Goal: Task Accomplishment & Management: Use online tool/utility

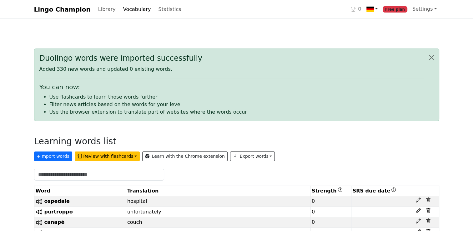
click at [380, 8] on link at bounding box center [372, 9] width 16 height 13
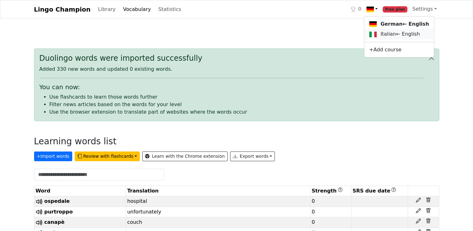
click at [395, 37] on link "Italian ← English" at bounding box center [399, 34] width 70 height 10
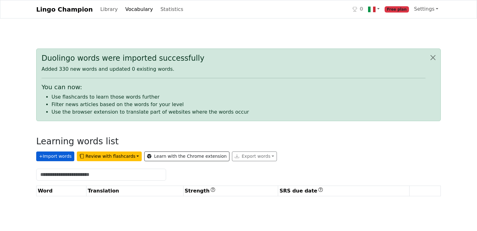
click at [60, 156] on button "+ Import words" at bounding box center [55, 156] width 38 height 10
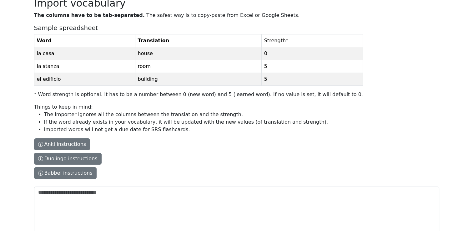
scroll to position [31, 0]
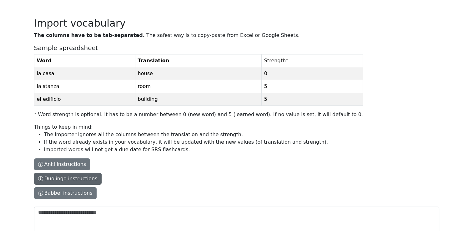
click at [85, 177] on button "Duolingo instructions" at bounding box center [67, 178] width 67 height 12
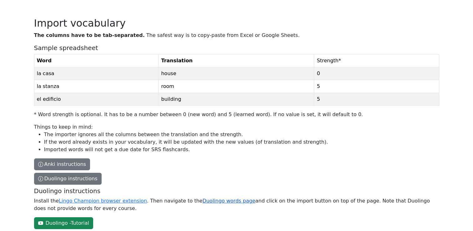
click at [213, 200] on link "Duolingo words page" at bounding box center [228, 200] width 53 height 6
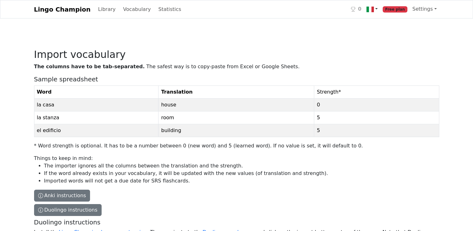
click at [380, 9] on link at bounding box center [372, 9] width 16 height 13
click at [386, 25] on link "German ← English" at bounding box center [397, 24] width 66 height 10
click at [386, 25] on div "Lingo Champion Library Vocabulary Statistics 0 German ← English Italian ← Engli…" at bounding box center [236, 182] width 473 height 365
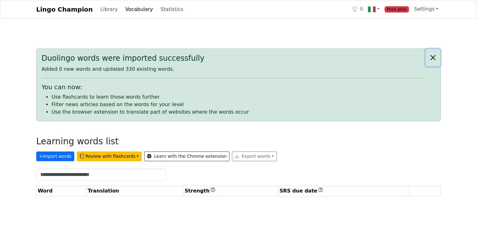
click at [434, 58] on button "Close alert" at bounding box center [433, 57] width 15 height 17
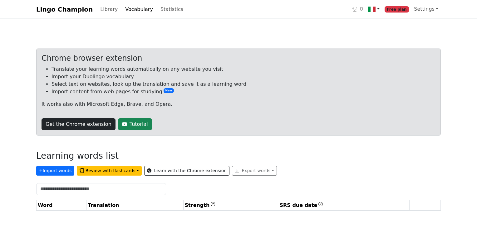
click at [382, 8] on link at bounding box center [374, 9] width 16 height 13
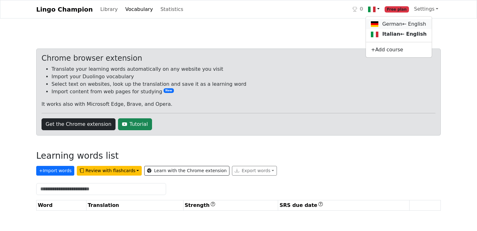
click at [390, 27] on link "German ← English" at bounding box center [399, 24] width 66 height 10
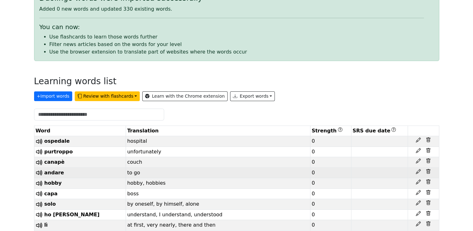
scroll to position [62, 0]
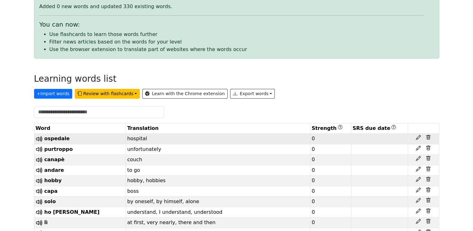
drag, startPoint x: 429, startPoint y: 136, endPoint x: 424, endPoint y: 139, distance: 5.9
click at [424, 139] on div at bounding box center [423, 137] width 28 height 5
click at [427, 137] on icon at bounding box center [427, 137] width 5 height 5
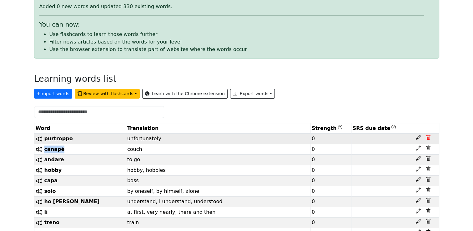
click at [427, 137] on icon at bounding box center [427, 137] width 5 height 5
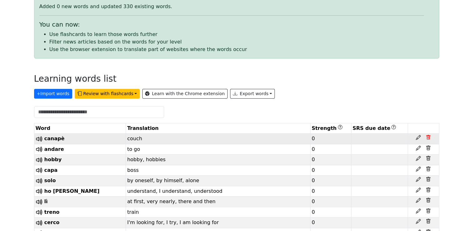
click at [428, 137] on icon at bounding box center [428, 137] width 2 height 2
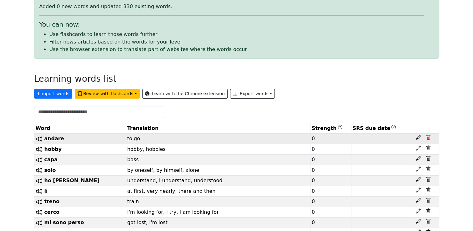
click at [428, 137] on icon at bounding box center [428, 137] width 2 height 2
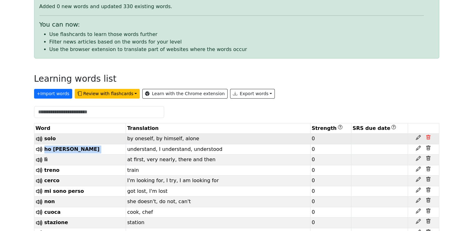
click at [428, 137] on icon at bounding box center [428, 137] width 2 height 2
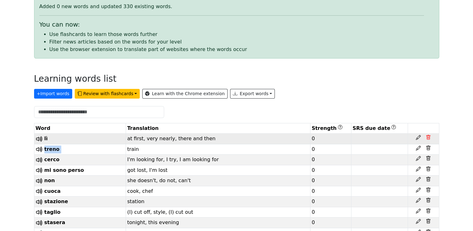
click at [428, 137] on icon at bounding box center [428, 137] width 2 height 2
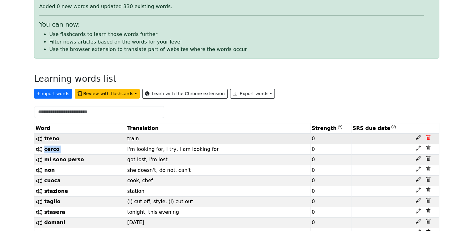
click at [428, 137] on icon at bounding box center [428, 137] width 2 height 2
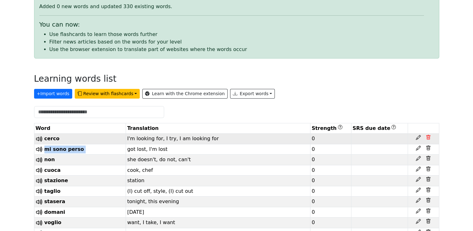
click at [428, 137] on icon at bounding box center [428, 137] width 2 height 2
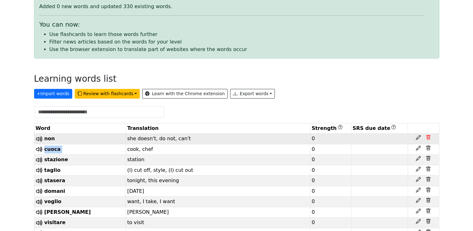
click at [428, 137] on icon at bounding box center [428, 137] width 2 height 2
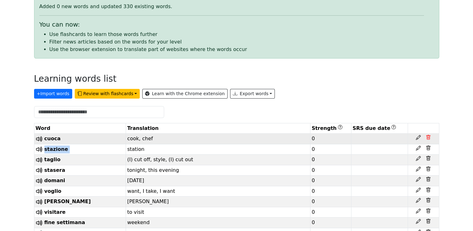
click at [428, 137] on icon at bounding box center [428, 137] width 2 height 2
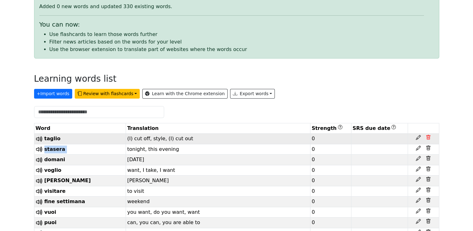
click at [428, 137] on icon at bounding box center [428, 137] width 2 height 2
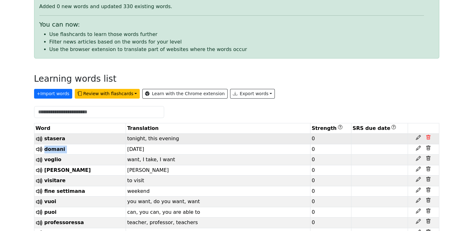
click at [428, 137] on icon at bounding box center [428, 137] width 2 height 2
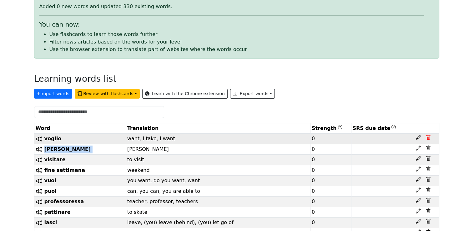
click at [428, 137] on icon at bounding box center [428, 137] width 2 height 2
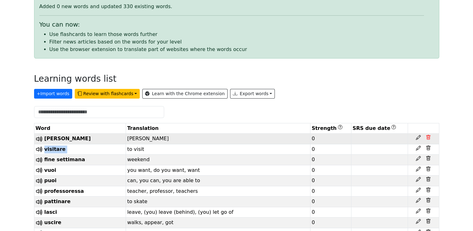
click at [428, 137] on icon at bounding box center [428, 137] width 2 height 2
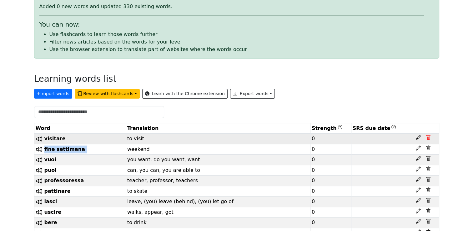
click at [428, 137] on icon at bounding box center [428, 137] width 2 height 2
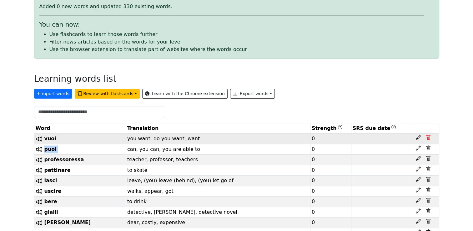
click at [428, 137] on icon at bounding box center [428, 137] width 2 height 2
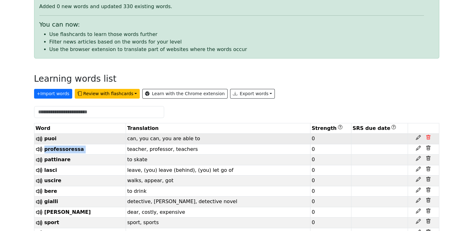
click at [428, 137] on icon at bounding box center [428, 137] width 2 height 2
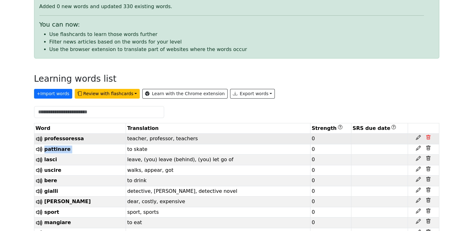
click at [428, 137] on icon at bounding box center [428, 137] width 2 height 2
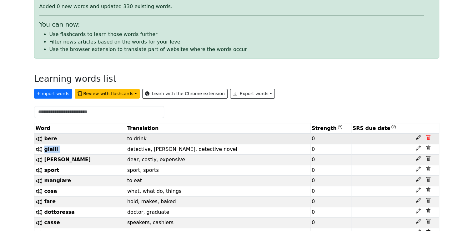
click at [428, 137] on icon at bounding box center [428, 137] width 2 height 2
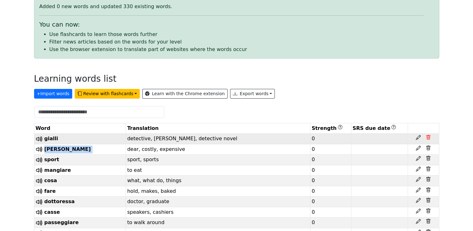
click at [428, 137] on icon at bounding box center [428, 137] width 2 height 2
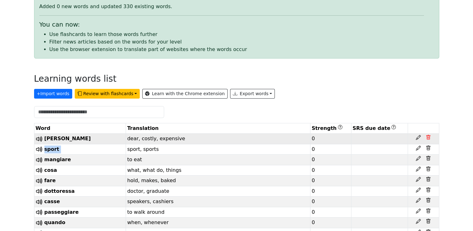
click at [428, 137] on icon at bounding box center [428, 137] width 2 height 2
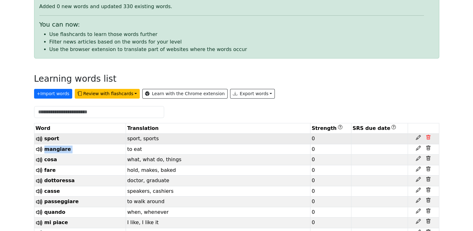
click at [428, 137] on icon at bounding box center [428, 137] width 2 height 2
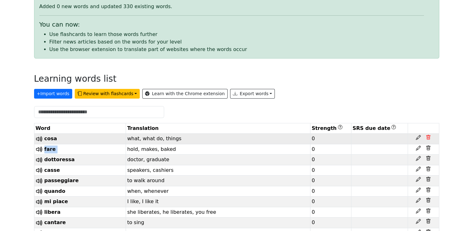
click at [428, 137] on icon at bounding box center [428, 137] width 2 height 2
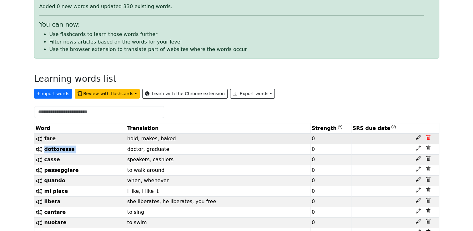
click at [428, 137] on icon at bounding box center [428, 137] width 2 height 2
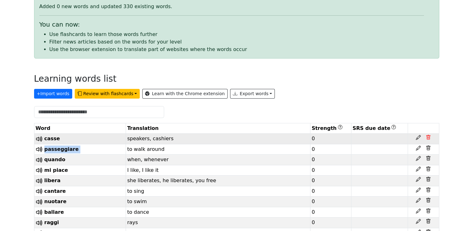
click at [428, 137] on icon at bounding box center [428, 137] width 2 height 2
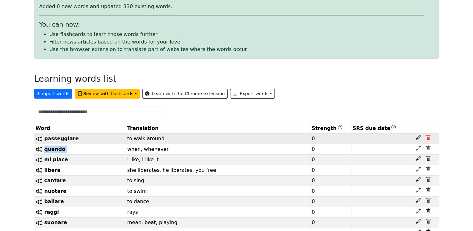
click at [428, 137] on icon at bounding box center [428, 137] width 2 height 2
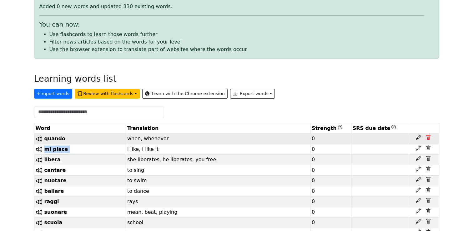
click at [428, 137] on icon at bounding box center [428, 137] width 2 height 2
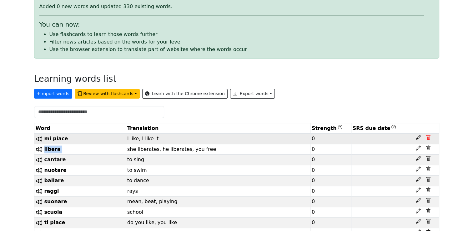
click at [428, 137] on icon at bounding box center [428, 137] width 2 height 2
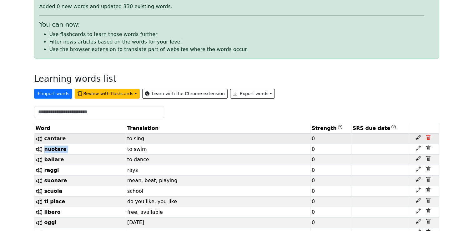
click at [428, 137] on icon at bounding box center [428, 137] width 2 height 2
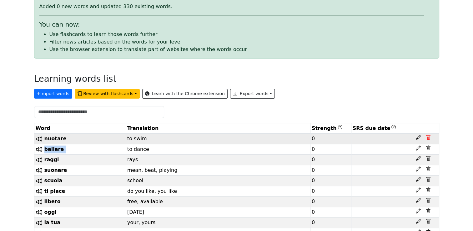
click at [428, 137] on icon at bounding box center [428, 137] width 2 height 2
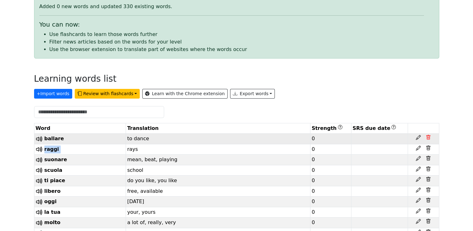
click at [428, 137] on icon at bounding box center [428, 137] width 2 height 2
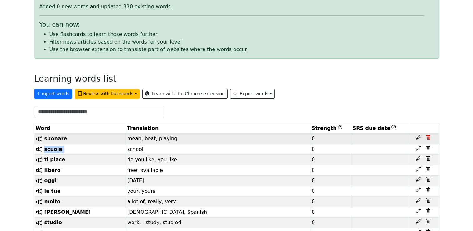
click at [428, 137] on icon at bounding box center [428, 137] width 2 height 2
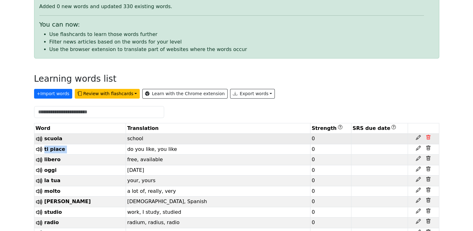
click at [428, 137] on icon at bounding box center [428, 137] width 2 height 2
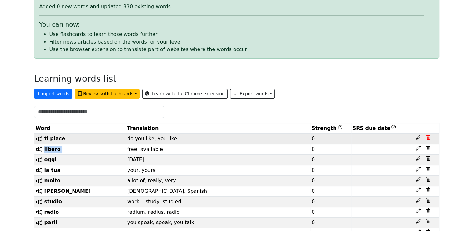
click at [428, 137] on icon at bounding box center [428, 137] width 2 height 2
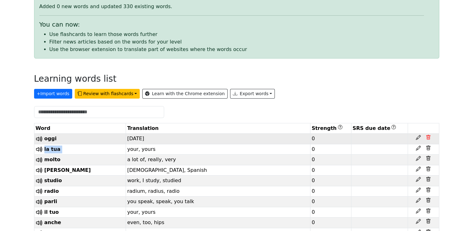
click at [428, 137] on icon at bounding box center [428, 137] width 2 height 2
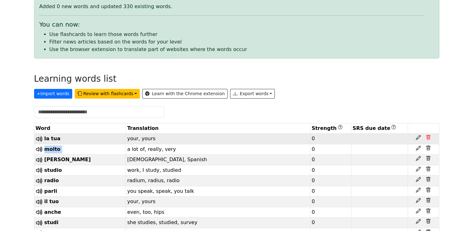
click at [428, 137] on icon at bounding box center [428, 137] width 2 height 2
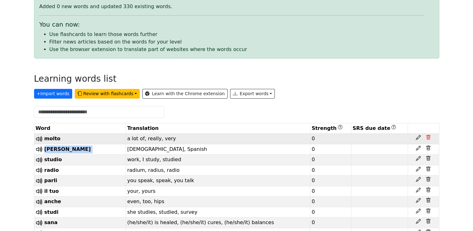
click at [428, 137] on icon at bounding box center [427, 137] width 5 height 5
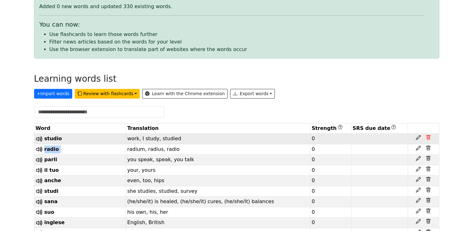
click at [428, 137] on icon at bounding box center [427, 137] width 5 height 5
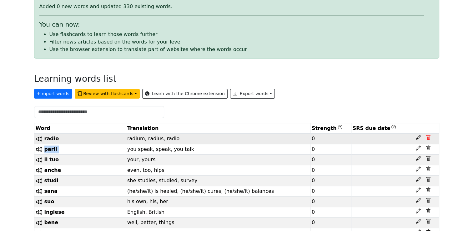
click at [428, 137] on icon at bounding box center [427, 137] width 5 height 5
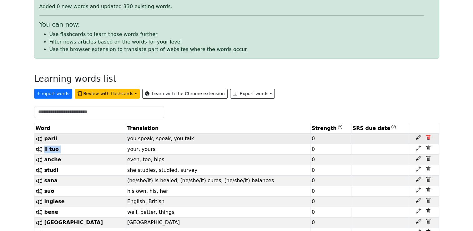
click at [428, 137] on icon at bounding box center [427, 137] width 5 height 5
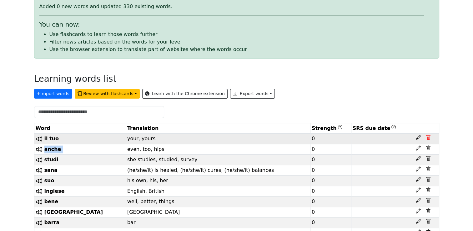
click at [428, 137] on icon at bounding box center [427, 137] width 5 height 5
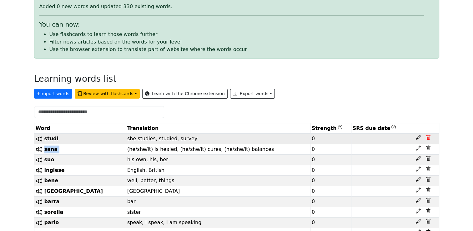
click at [428, 137] on icon at bounding box center [427, 137] width 5 height 5
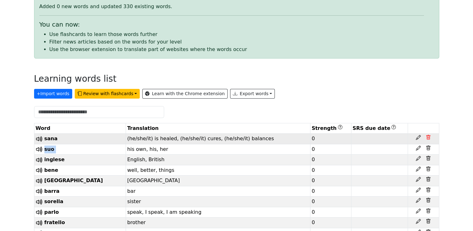
click at [428, 137] on icon at bounding box center [427, 137] width 5 height 5
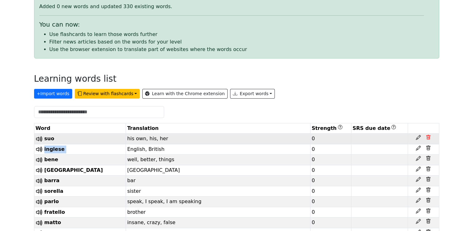
click at [428, 137] on icon at bounding box center [427, 137] width 5 height 5
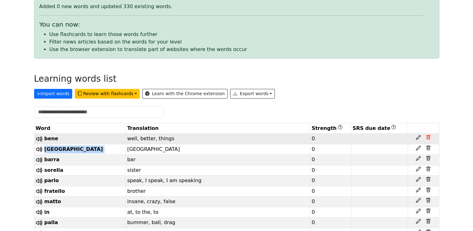
click at [428, 137] on icon at bounding box center [427, 137] width 5 height 5
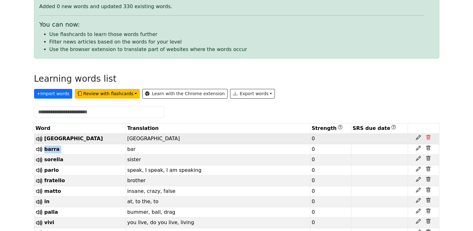
click at [428, 137] on icon at bounding box center [427, 137] width 5 height 5
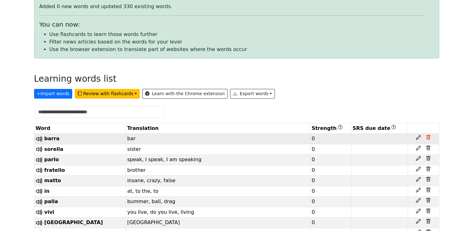
click at [427, 137] on icon at bounding box center [427, 137] width 5 height 5
click at [427, 138] on icon at bounding box center [427, 137] width 5 height 5
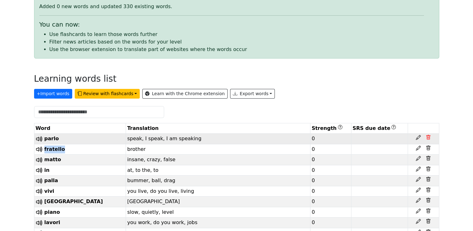
click at [427, 138] on icon at bounding box center [427, 137] width 5 height 5
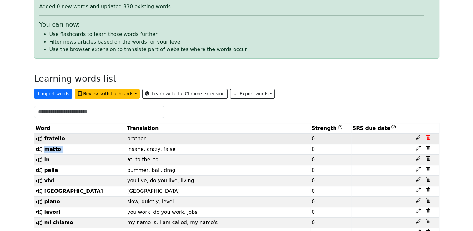
click at [427, 138] on icon at bounding box center [427, 137] width 5 height 5
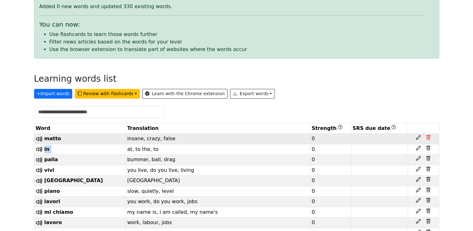
click at [427, 138] on icon at bounding box center [427, 137] width 5 height 5
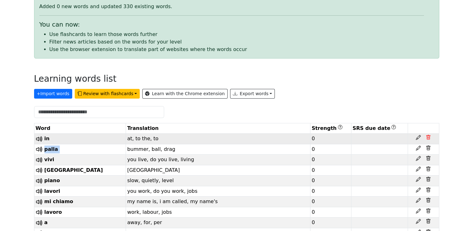
click at [427, 138] on icon at bounding box center [427, 137] width 5 height 5
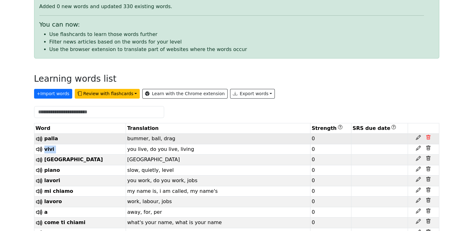
click at [427, 138] on icon at bounding box center [427, 137] width 5 height 5
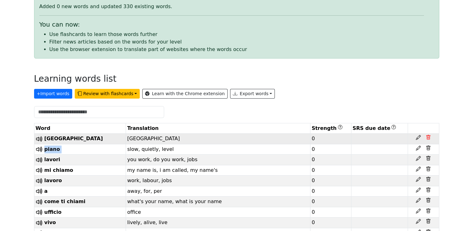
click at [427, 138] on icon at bounding box center [427, 137] width 5 height 5
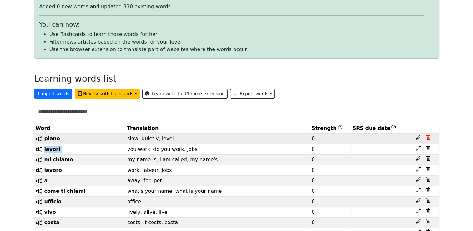
click at [427, 138] on icon at bounding box center [427, 137] width 5 height 5
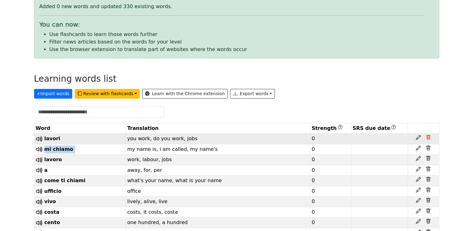
click at [427, 138] on icon at bounding box center [427, 137] width 5 height 5
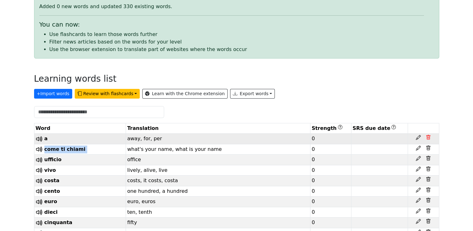
click at [427, 138] on icon at bounding box center [427, 137] width 5 height 5
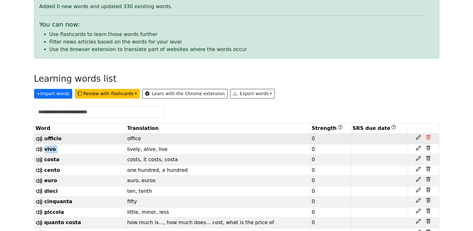
click at [427, 138] on icon at bounding box center [427, 137] width 5 height 5
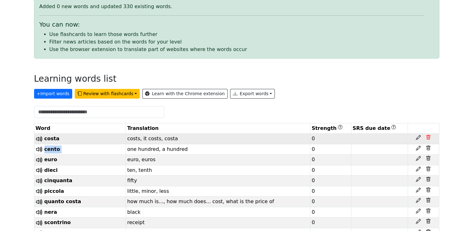
click at [427, 138] on icon at bounding box center [427, 137] width 5 height 5
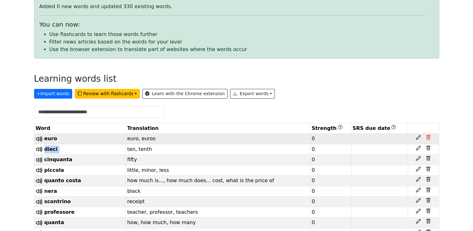
click at [427, 138] on icon at bounding box center [427, 137] width 5 height 5
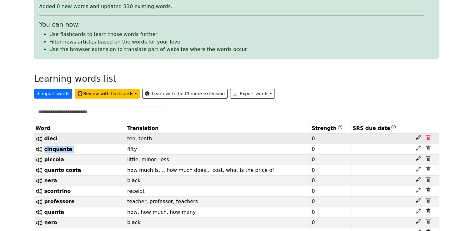
click at [427, 138] on icon at bounding box center [427, 137] width 5 height 5
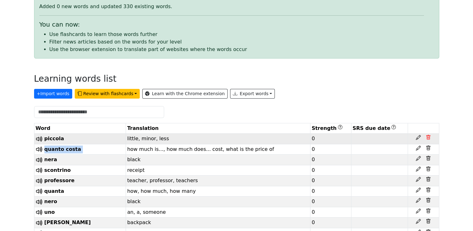
click at [427, 138] on icon at bounding box center [427, 137] width 5 height 5
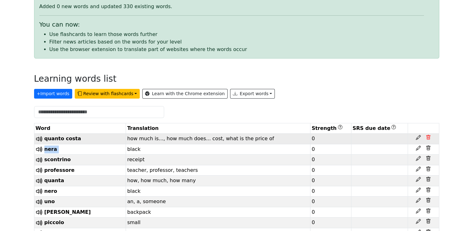
click at [427, 138] on icon at bounding box center [427, 137] width 5 height 5
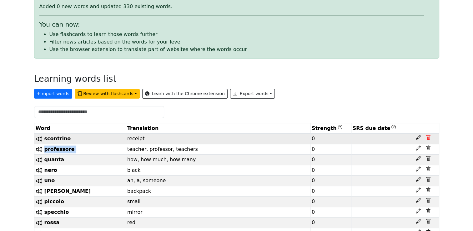
click at [427, 138] on icon at bounding box center [427, 137] width 5 height 5
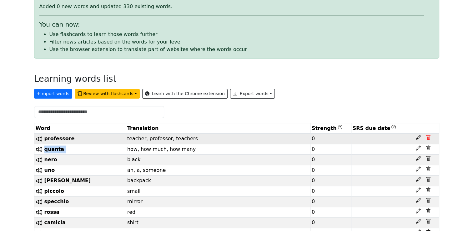
click at [427, 138] on icon at bounding box center [428, 137] width 2 height 2
click at [427, 138] on icon at bounding box center [427, 137] width 5 height 5
click at [427, 138] on icon at bounding box center [428, 137] width 2 height 2
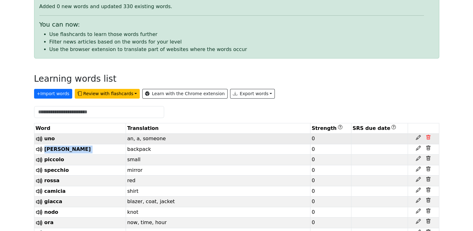
click at [427, 138] on icon at bounding box center [428, 137] width 2 height 2
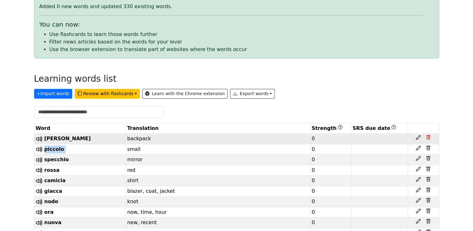
click at [427, 138] on icon at bounding box center [427, 137] width 5 height 5
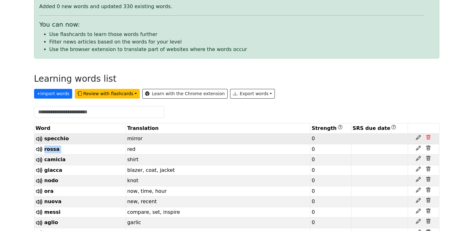
click at [427, 138] on icon at bounding box center [427, 137] width 5 height 5
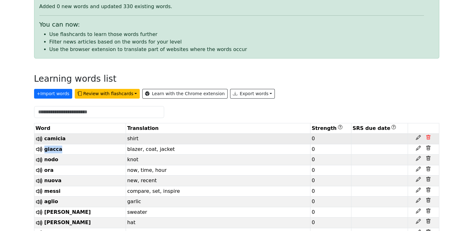
click at [427, 138] on icon at bounding box center [428, 137] width 2 height 2
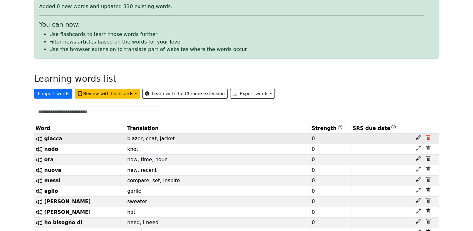
click at [426, 138] on icon at bounding box center [428, 137] width 4 height 5
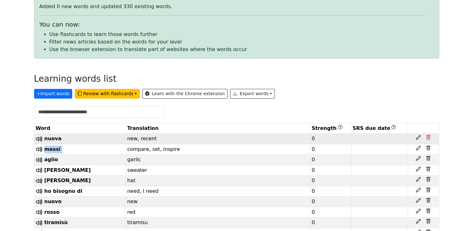
click at [426, 138] on icon at bounding box center [427, 137] width 5 height 5
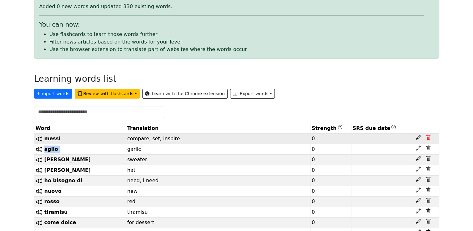
click at [426, 138] on icon at bounding box center [427, 137] width 5 height 5
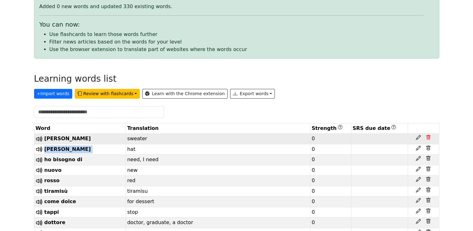
click at [427, 138] on icon at bounding box center [427, 137] width 5 height 5
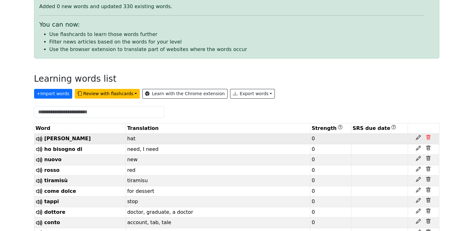
click at [427, 138] on icon at bounding box center [427, 137] width 5 height 5
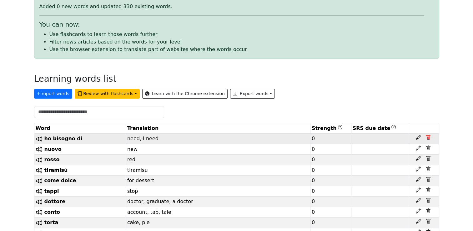
click at [428, 138] on icon at bounding box center [428, 137] width 2 height 2
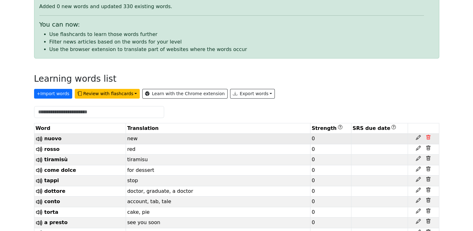
click at [429, 138] on icon at bounding box center [428, 137] width 2 height 2
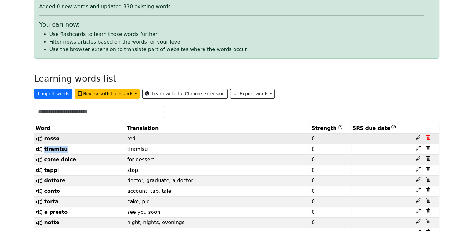
click at [429, 138] on icon at bounding box center [428, 137] width 2 height 2
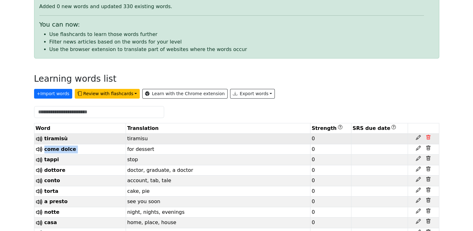
click at [429, 138] on icon at bounding box center [428, 137] width 2 height 2
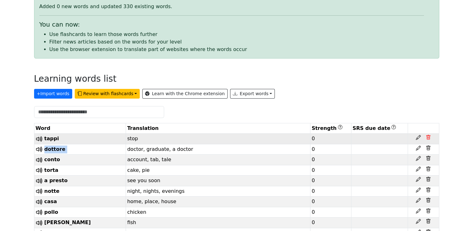
click at [429, 138] on icon at bounding box center [428, 137] width 2 height 2
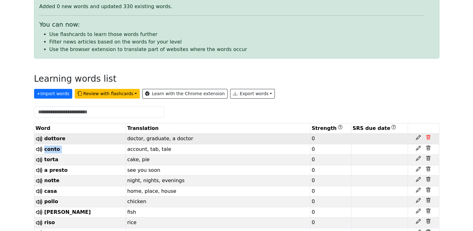
click at [429, 138] on icon at bounding box center [428, 137] width 2 height 2
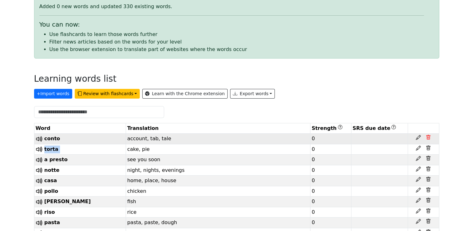
click at [429, 138] on icon at bounding box center [428, 137] width 2 height 2
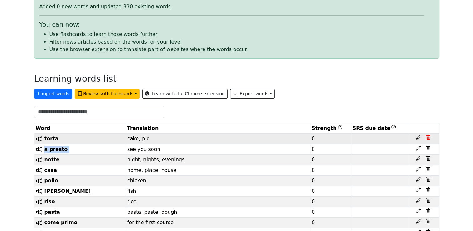
click at [429, 138] on icon at bounding box center [428, 137] width 2 height 2
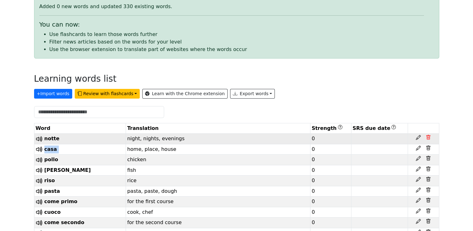
click at [429, 138] on icon at bounding box center [428, 137] width 2 height 2
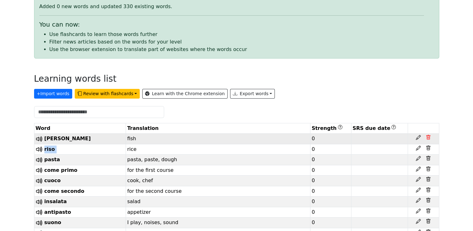
click at [429, 138] on icon at bounding box center [428, 137] width 2 height 2
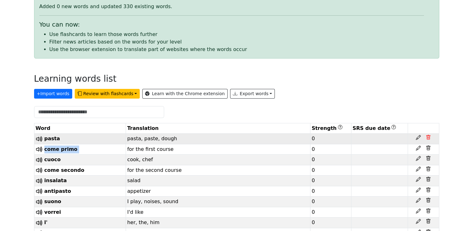
click at [429, 138] on icon at bounding box center [428, 137] width 2 height 2
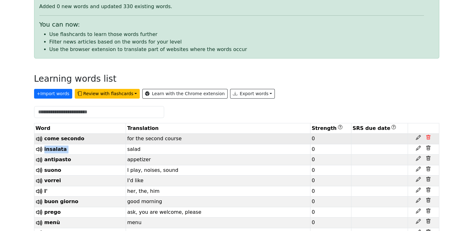
click at [429, 138] on icon at bounding box center [428, 137] width 2 height 2
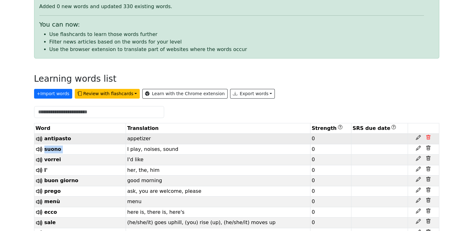
click at [429, 138] on icon at bounding box center [428, 137] width 2 height 2
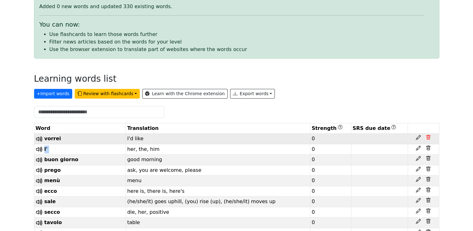
click at [429, 138] on icon at bounding box center [428, 137] width 2 height 2
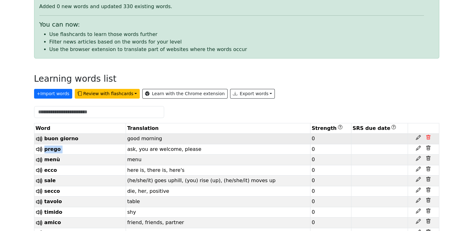
click at [429, 138] on icon at bounding box center [428, 137] width 2 height 2
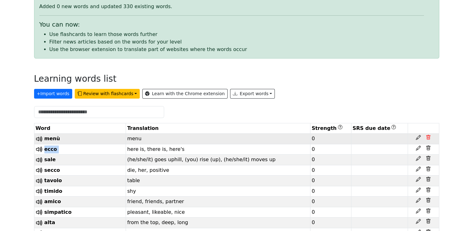
click at [429, 138] on icon at bounding box center [428, 137] width 2 height 2
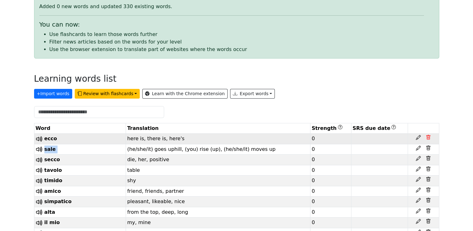
click at [429, 138] on icon at bounding box center [428, 137] width 2 height 2
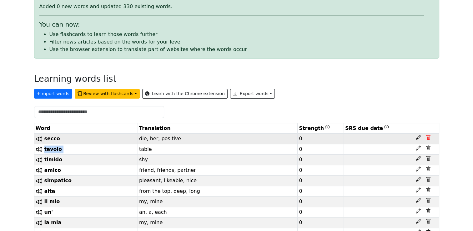
click at [429, 138] on icon at bounding box center [428, 137] width 2 height 2
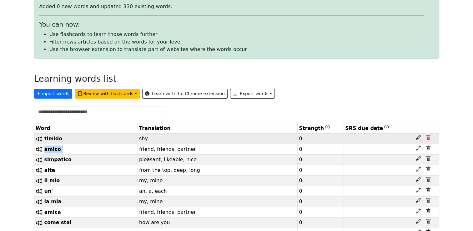
click at [429, 138] on icon at bounding box center [428, 137] width 2 height 2
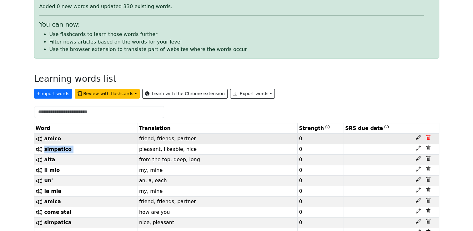
click at [429, 138] on icon at bounding box center [428, 137] width 2 height 2
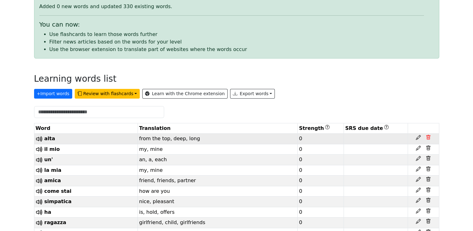
click at [429, 138] on icon at bounding box center [428, 137] width 2 height 2
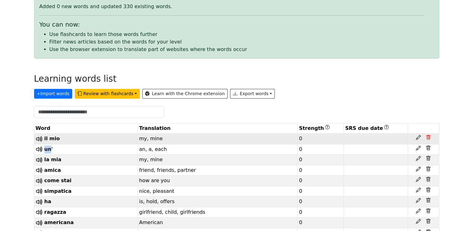
click at [429, 138] on icon at bounding box center [428, 137] width 2 height 2
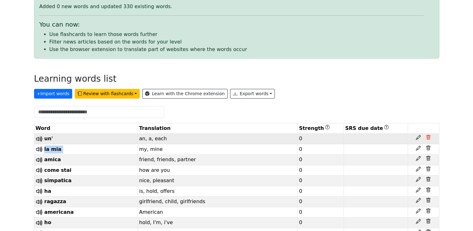
click at [429, 138] on icon at bounding box center [428, 137] width 2 height 2
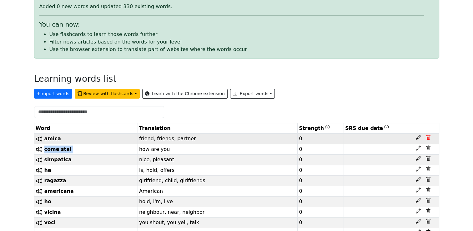
click at [429, 138] on icon at bounding box center [428, 137] width 2 height 2
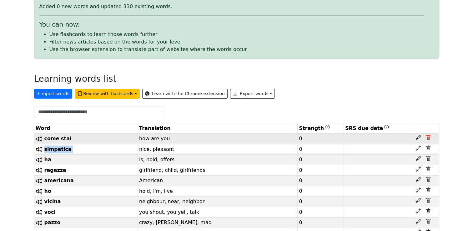
click at [429, 138] on icon at bounding box center [428, 137] width 2 height 2
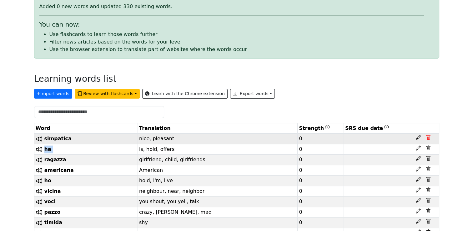
click at [429, 138] on icon at bounding box center [428, 137] width 2 height 2
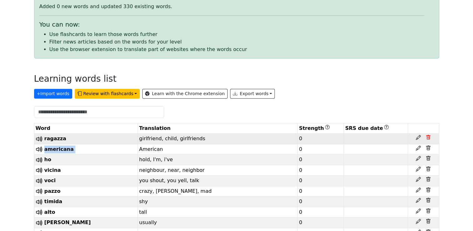
click at [429, 138] on icon at bounding box center [428, 137] width 2 height 2
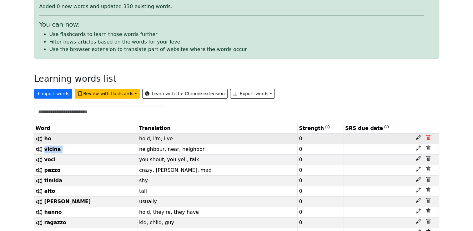
click at [429, 138] on icon at bounding box center [428, 137] width 2 height 2
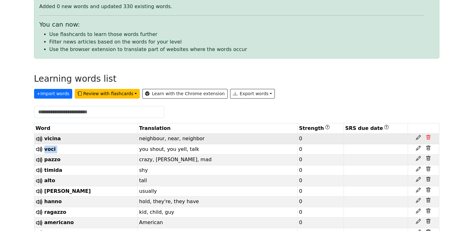
click at [429, 138] on icon at bounding box center [428, 137] width 2 height 2
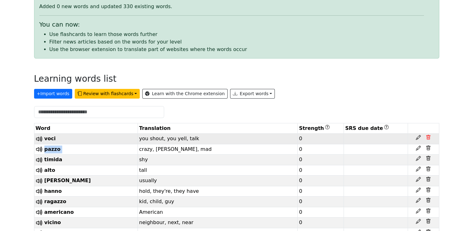
click at [429, 138] on icon at bounding box center [428, 137] width 2 height 2
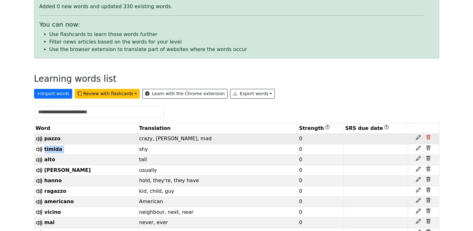
click at [429, 138] on icon at bounding box center [428, 137] width 2 height 2
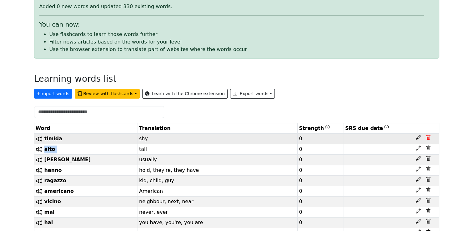
click at [429, 138] on icon at bounding box center [428, 137] width 2 height 2
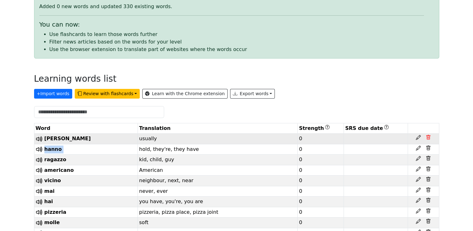
click at [429, 138] on icon at bounding box center [428, 137] width 2 height 2
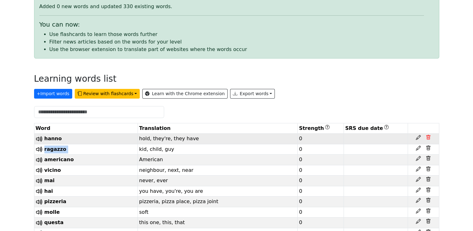
click at [429, 138] on icon at bounding box center [428, 137] width 2 height 2
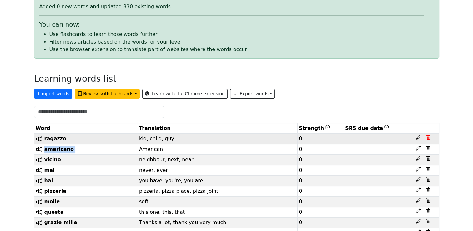
click at [429, 138] on icon at bounding box center [428, 137] width 2 height 2
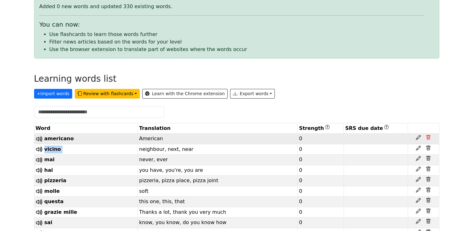
click at [429, 138] on icon at bounding box center [428, 137] width 2 height 2
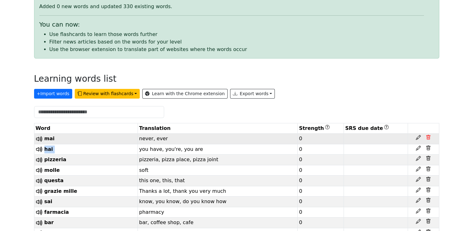
click at [429, 138] on icon at bounding box center [428, 137] width 2 height 2
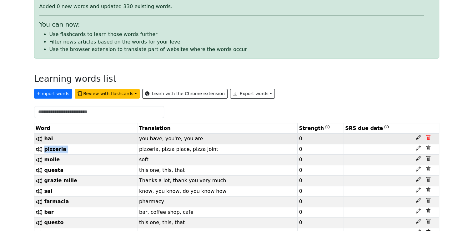
click at [429, 138] on icon at bounding box center [428, 137] width 2 height 2
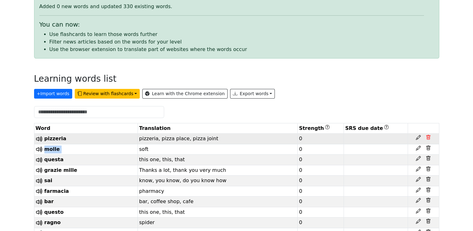
click at [429, 138] on icon at bounding box center [428, 137] width 2 height 2
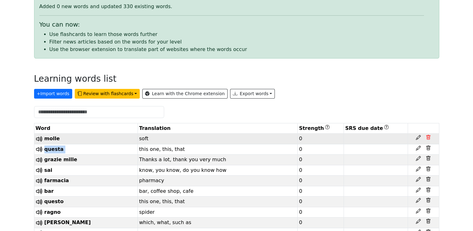
click at [429, 138] on icon at bounding box center [428, 137] width 2 height 2
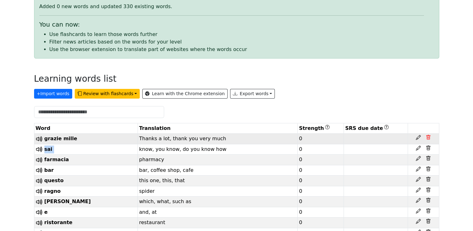
click at [429, 138] on icon at bounding box center [428, 137] width 2 height 2
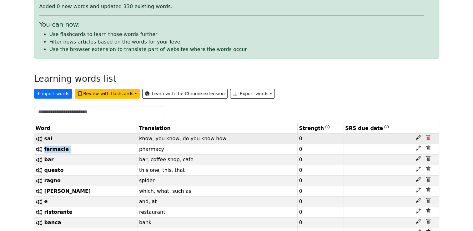
click at [429, 138] on icon at bounding box center [428, 137] width 2 height 2
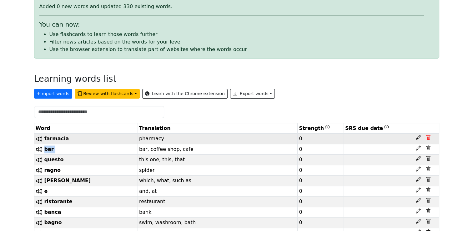
click at [429, 138] on icon at bounding box center [428, 137] width 2 height 2
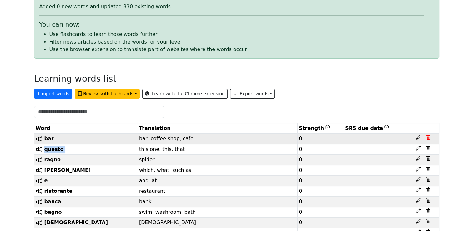
click at [429, 138] on icon at bounding box center [428, 137] width 2 height 2
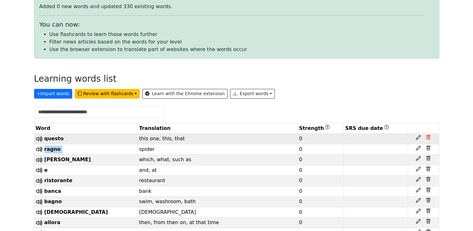
click at [429, 138] on icon at bounding box center [428, 137] width 2 height 2
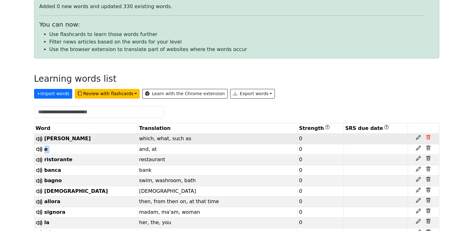
click at [428, 138] on icon at bounding box center [427, 137] width 5 height 5
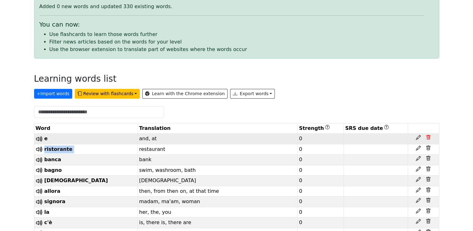
click at [428, 138] on icon at bounding box center [427, 137] width 5 height 5
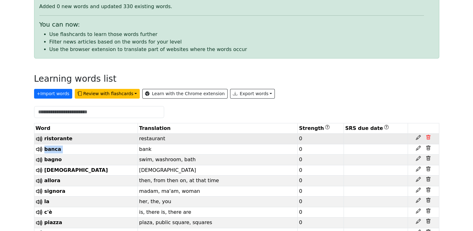
click at [428, 138] on icon at bounding box center [427, 137] width 5 height 5
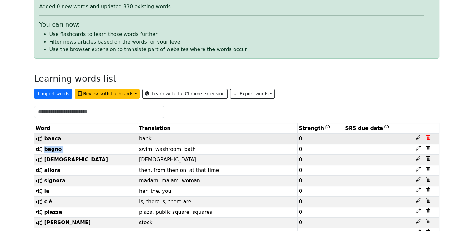
click at [428, 138] on icon at bounding box center [427, 137] width 5 height 5
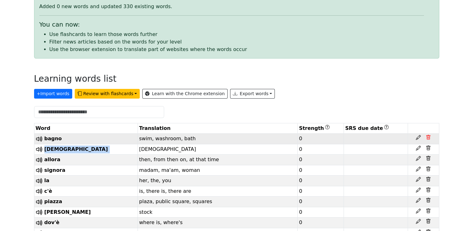
click at [428, 138] on icon at bounding box center [427, 137] width 5 height 5
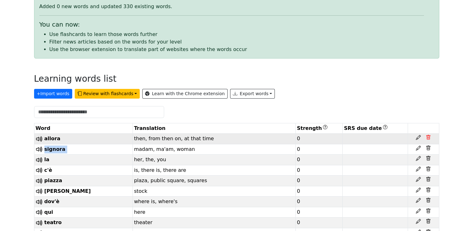
click at [428, 138] on icon at bounding box center [427, 137] width 5 height 5
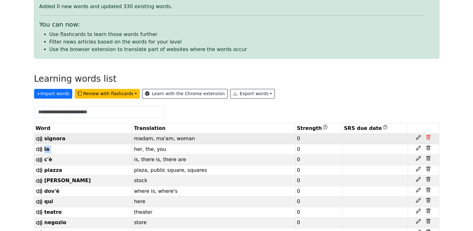
click at [428, 138] on icon at bounding box center [427, 137] width 5 height 5
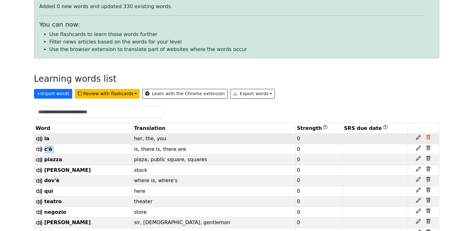
click at [428, 138] on icon at bounding box center [427, 137] width 5 height 5
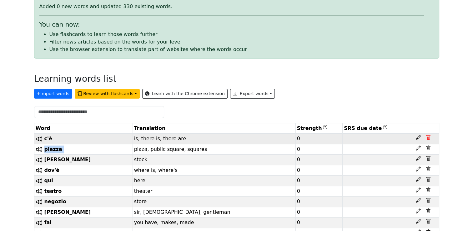
click at [428, 138] on icon at bounding box center [427, 137] width 5 height 5
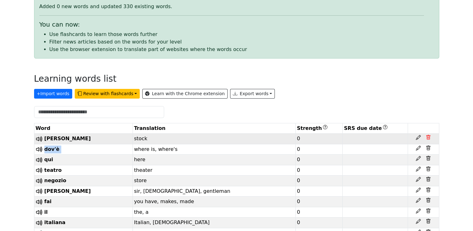
click at [428, 138] on icon at bounding box center [427, 137] width 5 height 5
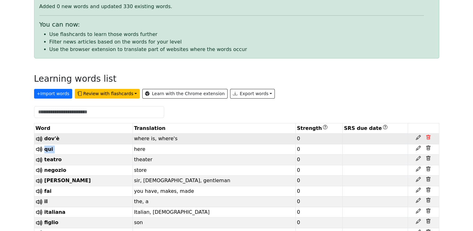
click at [428, 138] on icon at bounding box center [427, 137] width 5 height 5
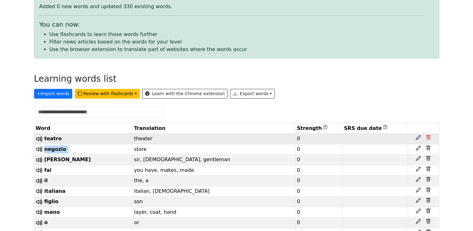
click at [428, 138] on icon at bounding box center [427, 137] width 5 height 5
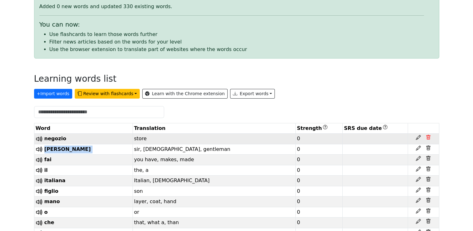
click at [428, 138] on icon at bounding box center [427, 137] width 5 height 5
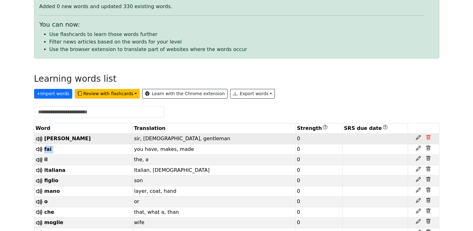
click at [428, 138] on icon at bounding box center [427, 137] width 5 height 5
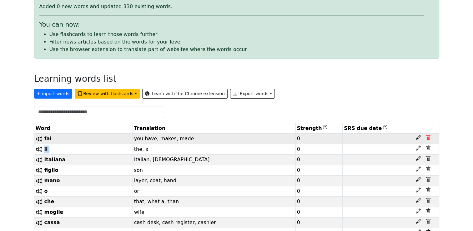
click at [428, 138] on icon at bounding box center [427, 137] width 5 height 5
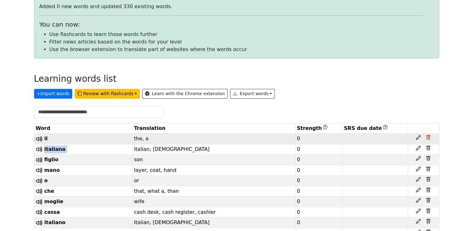
click at [428, 138] on icon at bounding box center [427, 137] width 5 height 5
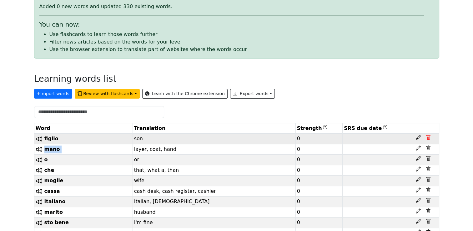
click at [428, 138] on icon at bounding box center [427, 137] width 5 height 5
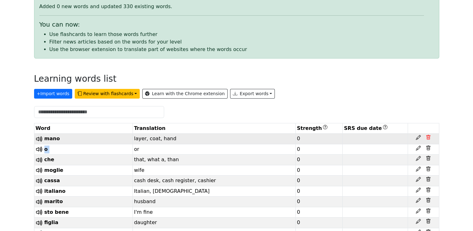
click at [428, 138] on icon at bounding box center [427, 137] width 5 height 5
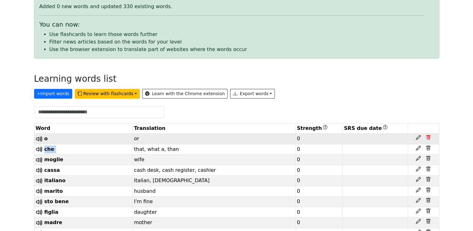
click at [428, 138] on icon at bounding box center [427, 137] width 5 height 5
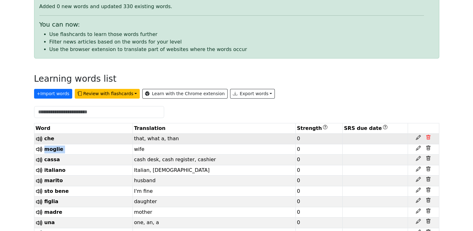
click at [428, 138] on icon at bounding box center [427, 137] width 5 height 5
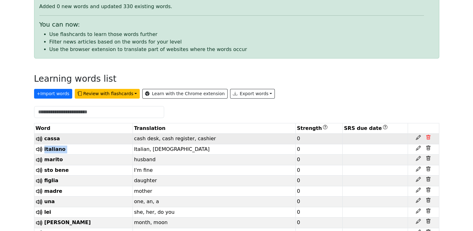
click at [428, 138] on icon at bounding box center [427, 137] width 5 height 5
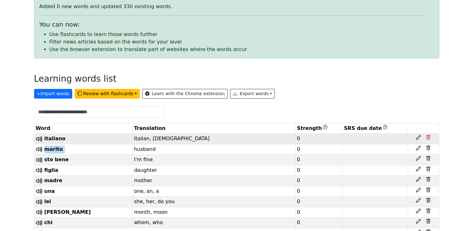
click at [428, 138] on icon at bounding box center [427, 137] width 5 height 5
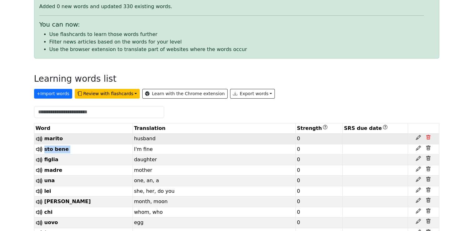
click at [428, 138] on icon at bounding box center [427, 137] width 5 height 5
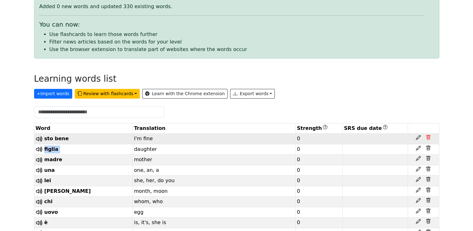
click at [428, 138] on icon at bounding box center [427, 137] width 5 height 5
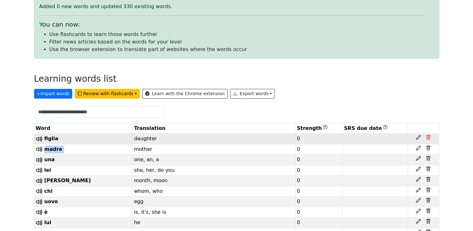
click at [428, 138] on icon at bounding box center [427, 137] width 5 height 5
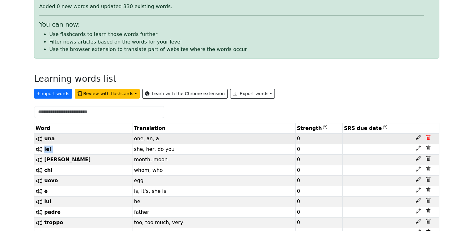
click at [428, 138] on icon at bounding box center [427, 137] width 5 height 5
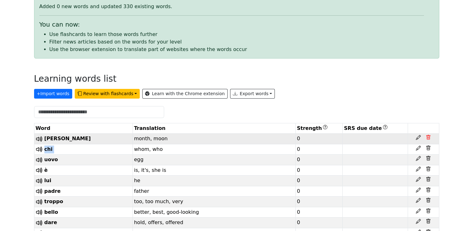
click at [428, 138] on icon at bounding box center [427, 137] width 5 height 5
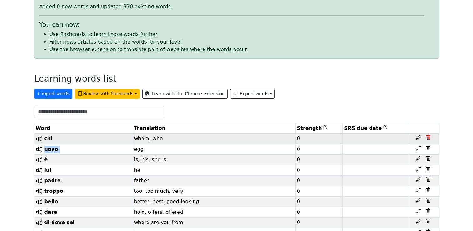
click at [428, 138] on icon at bounding box center [427, 137] width 5 height 5
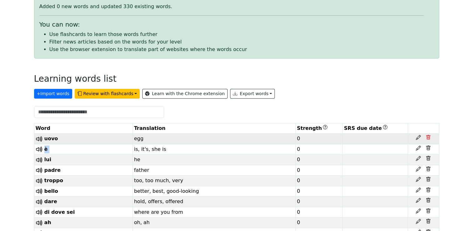
click at [428, 138] on icon at bounding box center [427, 137] width 5 height 5
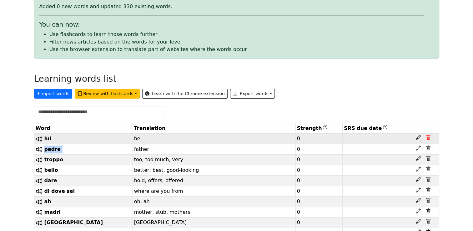
click at [428, 138] on icon at bounding box center [428, 137] width 2 height 2
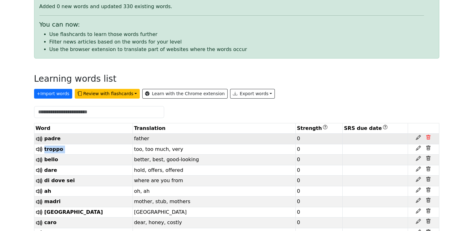
click at [428, 138] on icon at bounding box center [428, 137] width 2 height 2
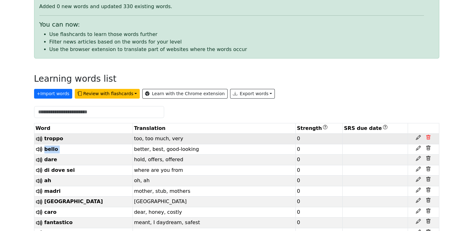
click at [428, 138] on icon at bounding box center [428, 137] width 2 height 2
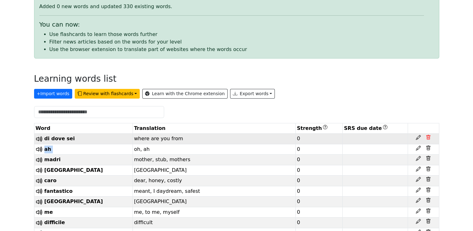
click at [428, 138] on icon at bounding box center [428, 137] width 2 height 2
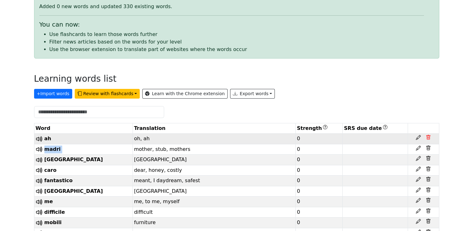
click at [428, 138] on icon at bounding box center [428, 137] width 2 height 2
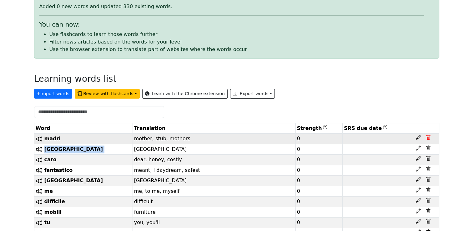
click at [428, 138] on icon at bounding box center [428, 137] width 2 height 2
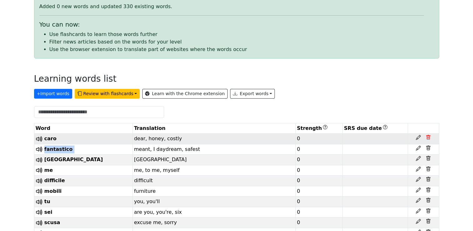
click at [428, 138] on icon at bounding box center [428, 137] width 2 height 2
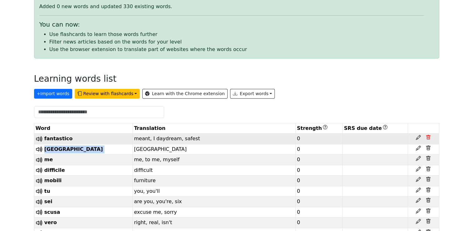
click at [428, 138] on icon at bounding box center [428, 137] width 2 height 2
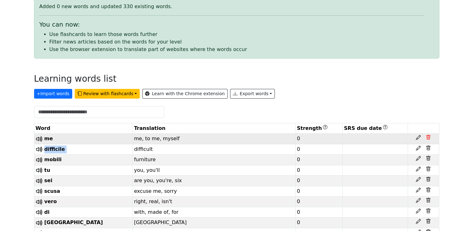
click at [428, 138] on icon at bounding box center [428, 137] width 2 height 2
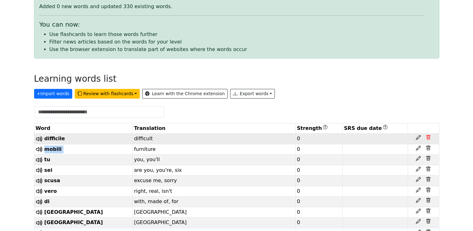
click at [428, 138] on icon at bounding box center [428, 137] width 2 height 2
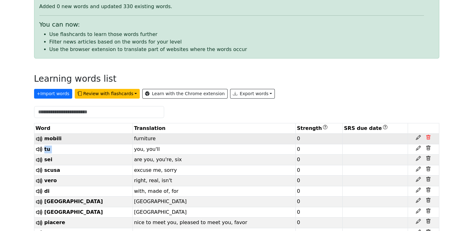
click at [428, 138] on icon at bounding box center [428, 137] width 2 height 2
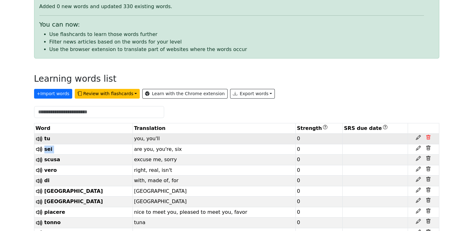
click at [428, 138] on icon at bounding box center [428, 137] width 2 height 2
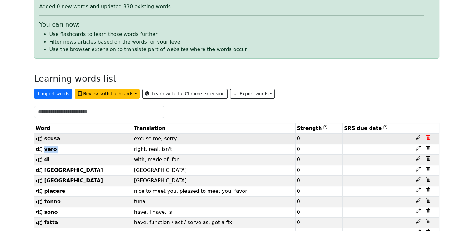
click at [428, 138] on icon at bounding box center [428, 137] width 2 height 2
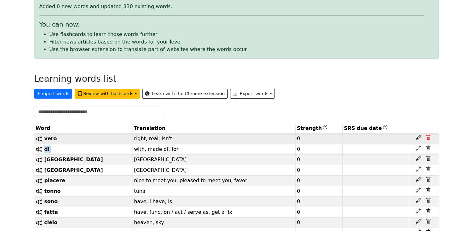
click at [428, 138] on icon at bounding box center [428, 137] width 2 height 2
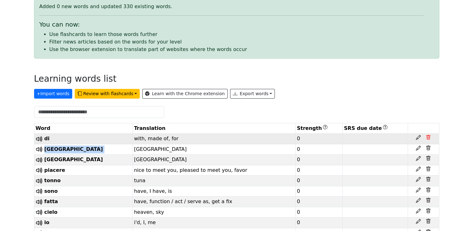
click at [428, 138] on icon at bounding box center [428, 137] width 2 height 2
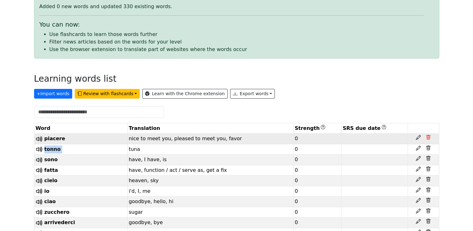
click at [428, 138] on icon at bounding box center [428, 137] width 2 height 2
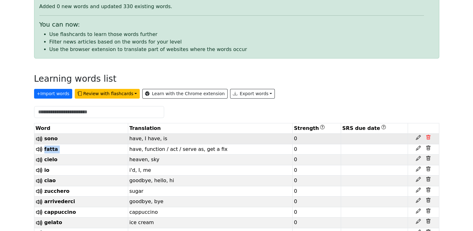
click at [428, 138] on icon at bounding box center [428, 137] width 2 height 2
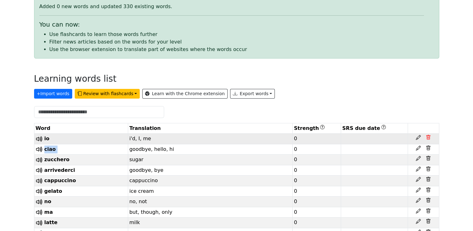
click at [428, 138] on icon at bounding box center [428, 137] width 2 height 2
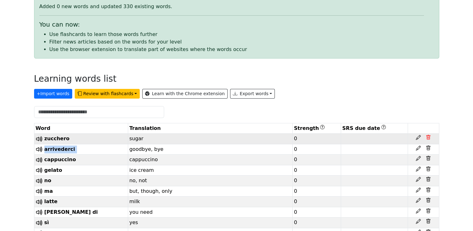
click at [428, 138] on icon at bounding box center [428, 137] width 2 height 2
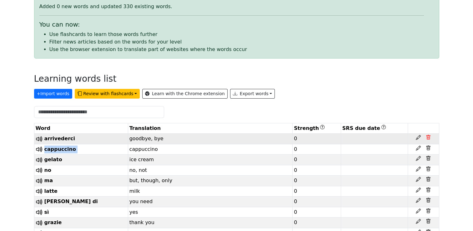
click at [428, 138] on icon at bounding box center [428, 137] width 2 height 2
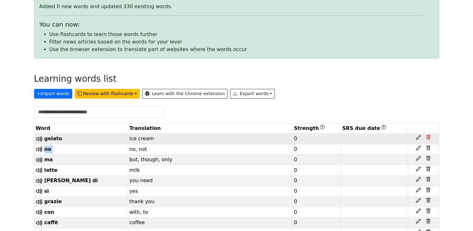
click at [428, 138] on icon at bounding box center [428, 137] width 2 height 2
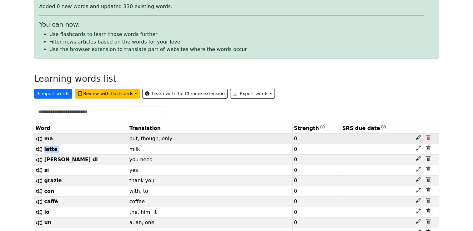
click at [428, 138] on icon at bounding box center [428, 137] width 2 height 2
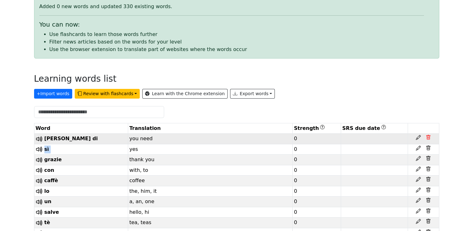
click at [428, 138] on icon at bounding box center [428, 137] width 2 height 2
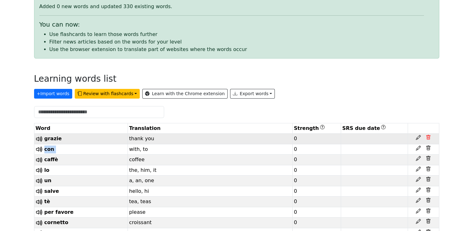
click at [428, 138] on icon at bounding box center [428, 137] width 2 height 2
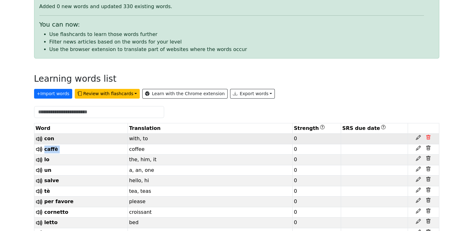
click at [428, 138] on icon at bounding box center [428, 137] width 2 height 2
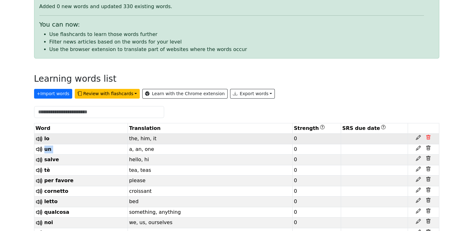
click at [428, 138] on icon at bounding box center [428, 137] width 2 height 2
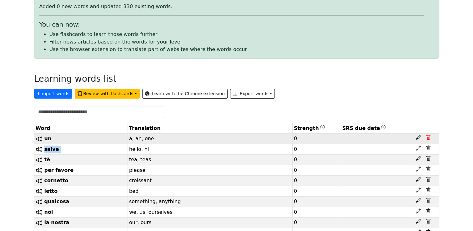
click at [428, 138] on icon at bounding box center [428, 137] width 2 height 2
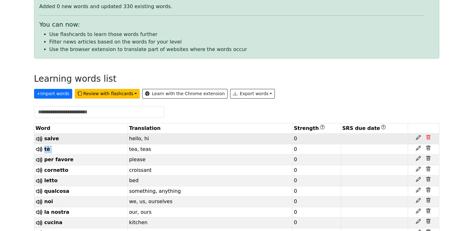
click at [428, 138] on icon at bounding box center [428, 137] width 2 height 2
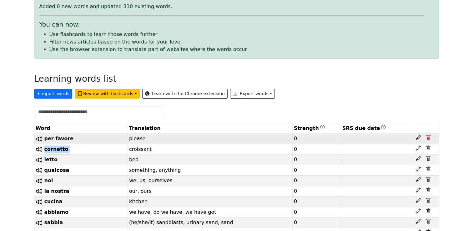
click at [428, 138] on icon at bounding box center [428, 137] width 2 height 2
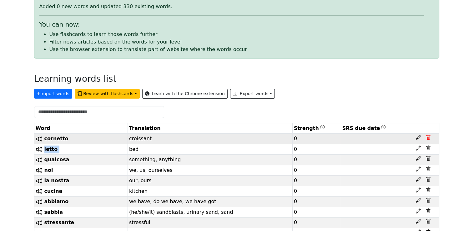
click at [428, 138] on icon at bounding box center [428, 137] width 2 height 2
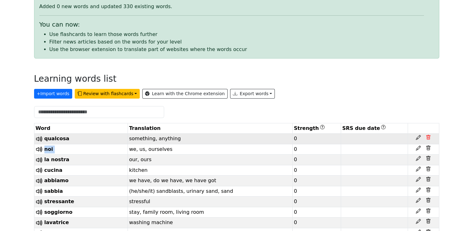
click at [428, 138] on icon at bounding box center [428, 137] width 2 height 2
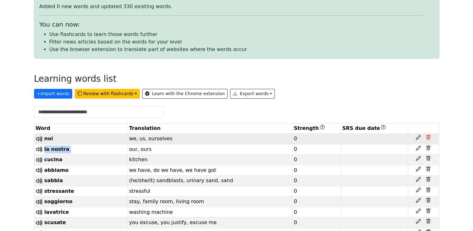
click at [428, 138] on icon at bounding box center [428, 137] width 2 height 2
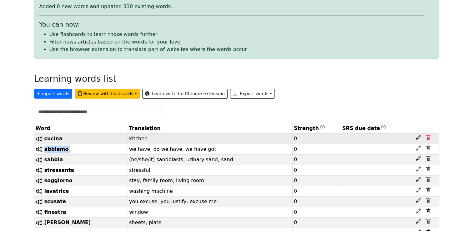
click at [428, 138] on icon at bounding box center [428, 137] width 2 height 2
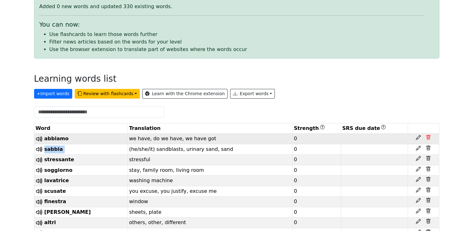
click at [428, 138] on icon at bounding box center [428, 137] width 2 height 2
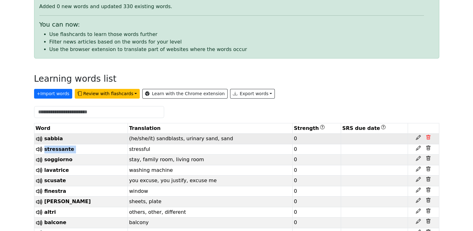
click at [428, 138] on icon at bounding box center [428, 137] width 2 height 2
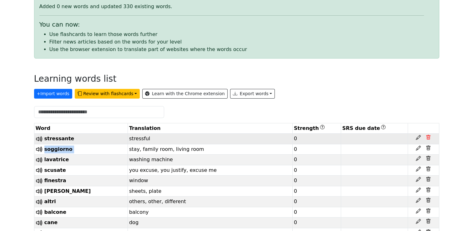
click at [428, 138] on icon at bounding box center [428, 137] width 2 height 2
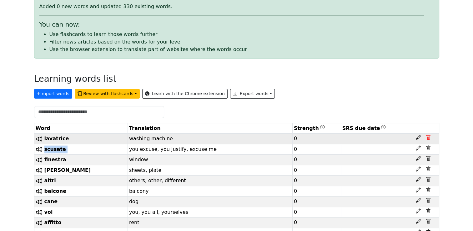
click at [428, 138] on icon at bounding box center [428, 137] width 2 height 2
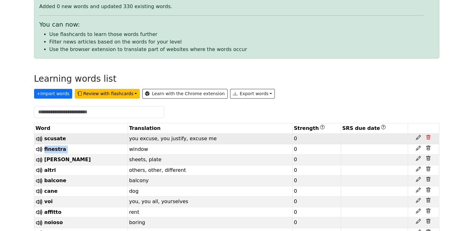
click at [428, 138] on icon at bounding box center [428, 137] width 2 height 2
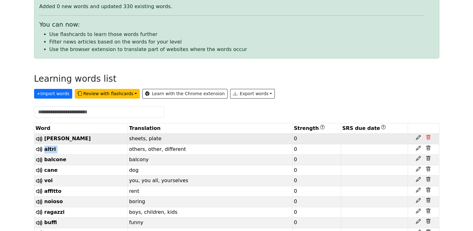
click at [428, 138] on icon at bounding box center [428, 137] width 2 height 2
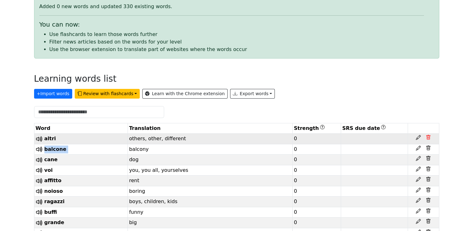
click at [428, 138] on icon at bounding box center [428, 137] width 2 height 2
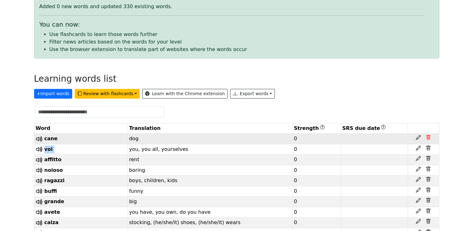
click at [428, 138] on icon at bounding box center [428, 137] width 2 height 2
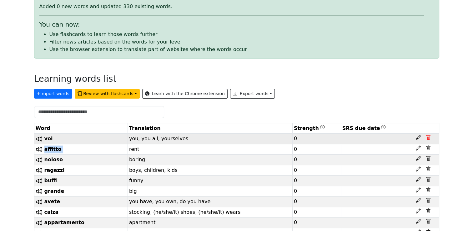
click at [428, 138] on icon at bounding box center [428, 137] width 2 height 2
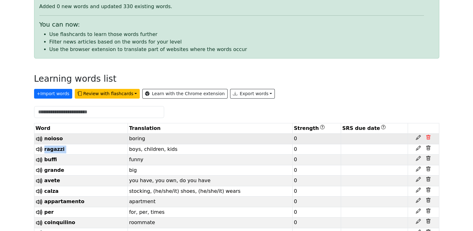
click at [428, 138] on icon at bounding box center [428, 137] width 2 height 2
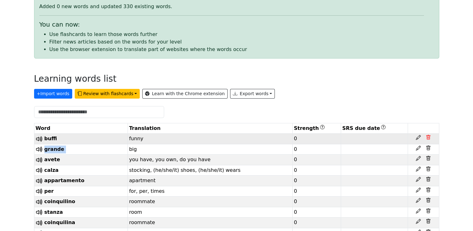
click at [428, 138] on icon at bounding box center [428, 137] width 2 height 2
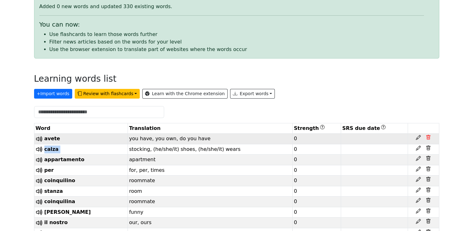
click at [428, 138] on icon at bounding box center [428, 137] width 2 height 2
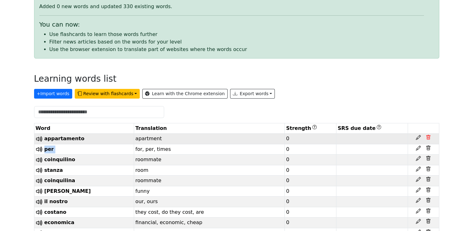
click at [428, 138] on icon at bounding box center [428, 137] width 2 height 2
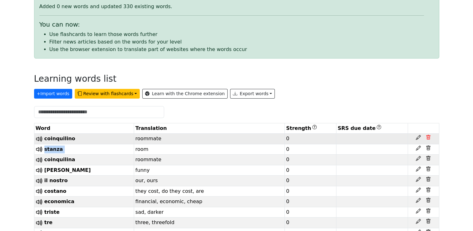
click at [428, 138] on icon at bounding box center [428, 137] width 2 height 2
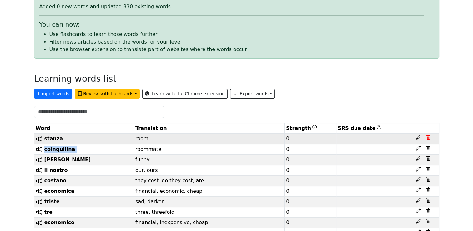
click at [428, 138] on icon at bounding box center [428, 137] width 2 height 2
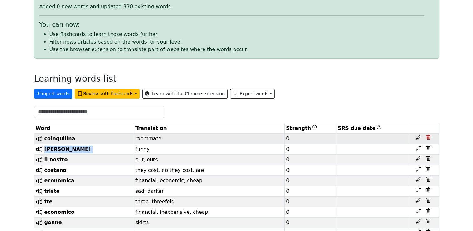
click at [428, 138] on icon at bounding box center [428, 137] width 2 height 2
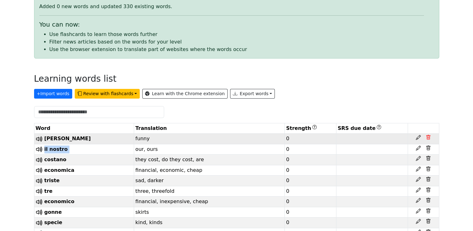
click at [428, 138] on icon at bounding box center [428, 137] width 2 height 2
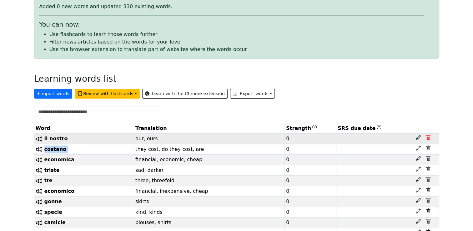
click at [428, 138] on icon at bounding box center [428, 137] width 2 height 2
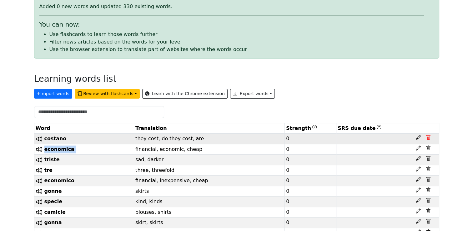
click at [428, 138] on icon at bounding box center [428, 137] width 2 height 2
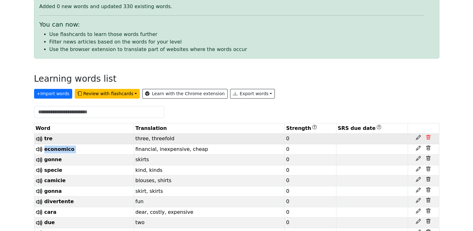
click at [428, 138] on icon at bounding box center [428, 137] width 2 height 2
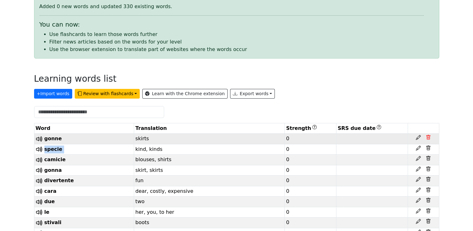
click at [428, 138] on icon at bounding box center [428, 137] width 2 height 2
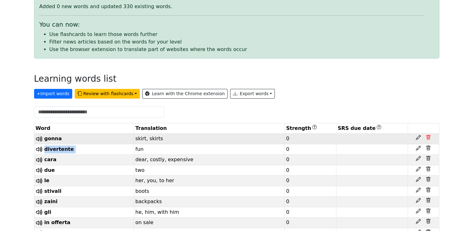
click at [428, 138] on icon at bounding box center [428, 137] width 2 height 2
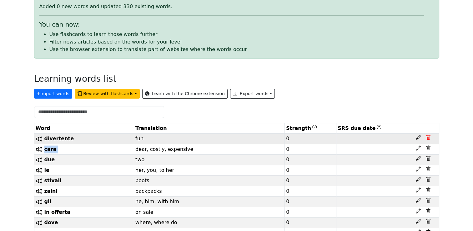
click at [428, 138] on icon at bounding box center [428, 137] width 2 height 2
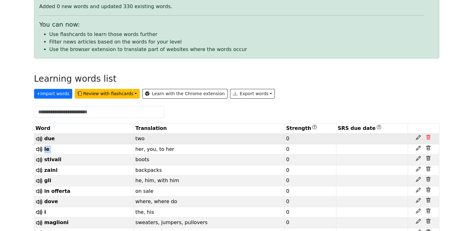
click at [428, 138] on icon at bounding box center [428, 137] width 2 height 2
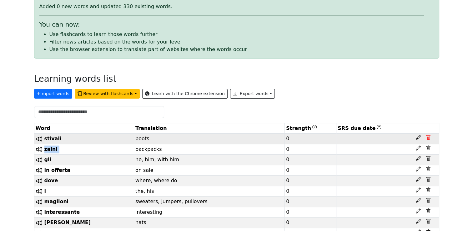
click at [428, 138] on icon at bounding box center [428, 137] width 2 height 2
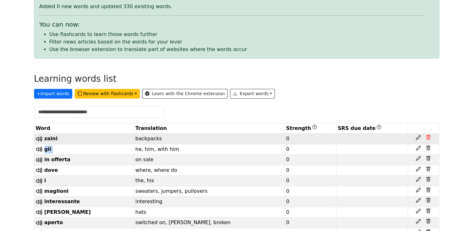
click at [428, 138] on icon at bounding box center [428, 137] width 2 height 2
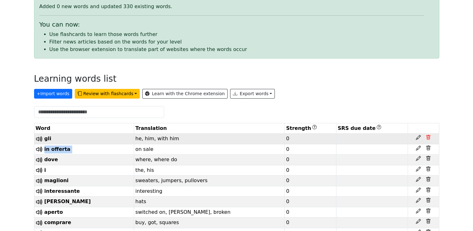
click at [428, 138] on icon at bounding box center [428, 137] width 2 height 2
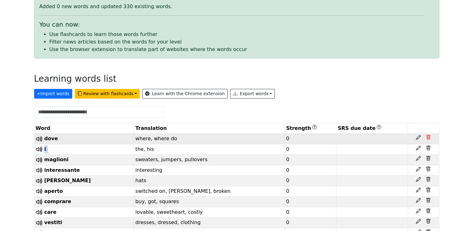
click at [428, 138] on icon at bounding box center [428, 137] width 2 height 2
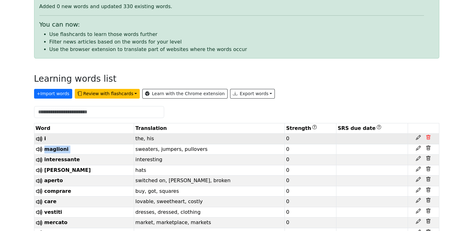
click at [428, 138] on icon at bounding box center [428, 137] width 2 height 2
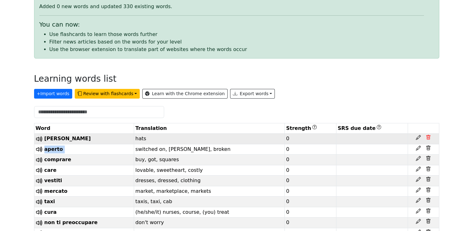
click at [428, 138] on icon at bounding box center [428, 137] width 2 height 2
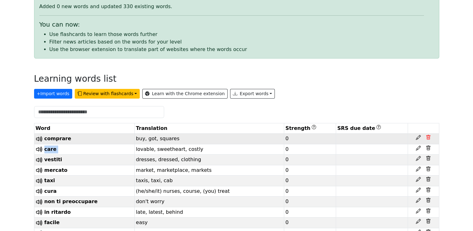
click at [428, 138] on icon at bounding box center [428, 137] width 2 height 2
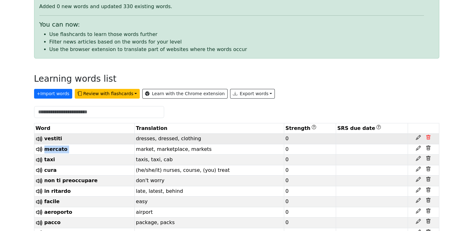
click at [428, 138] on icon at bounding box center [428, 137] width 2 height 2
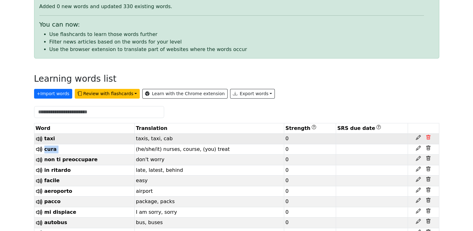
click at [428, 138] on icon at bounding box center [428, 137] width 2 height 2
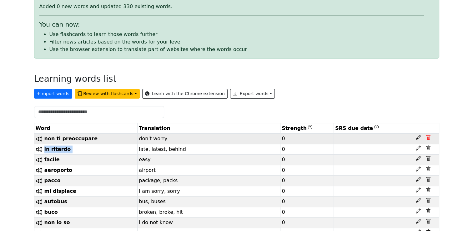
click at [428, 138] on icon at bounding box center [428, 137] width 2 height 2
click at [428, 138] on icon at bounding box center [427, 137] width 5 height 5
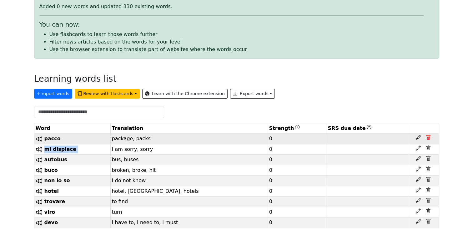
click at [428, 138] on icon at bounding box center [427, 137] width 5 height 5
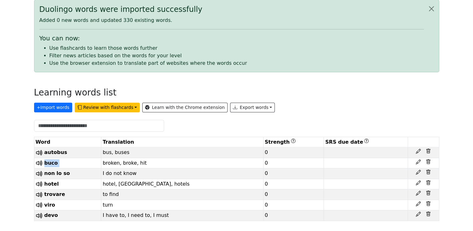
click at [428, 138] on th at bounding box center [422, 142] width 31 height 10
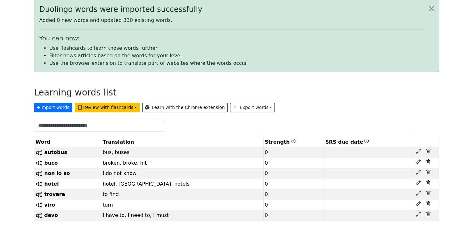
click at [428, 138] on th at bounding box center [422, 142] width 31 height 10
click at [429, 148] on icon at bounding box center [427, 150] width 5 height 5
click at [429, 146] on th at bounding box center [422, 142] width 31 height 10
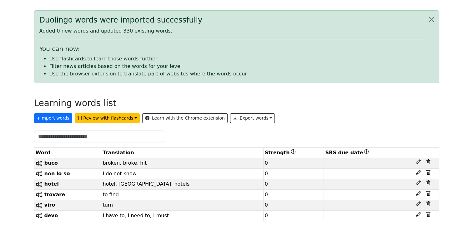
click at [429, 147] on th at bounding box center [422, 152] width 31 height 10
click at [429, 161] on icon at bounding box center [428, 162] width 2 height 2
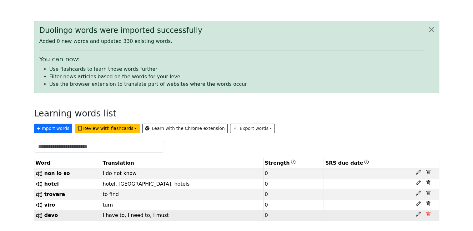
click at [428, 214] on icon at bounding box center [428, 214] width 2 height 2
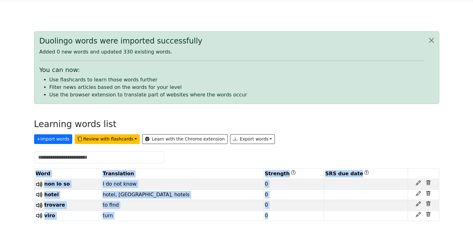
click at [428, 214] on icon at bounding box center [428, 214] width 2 height 2
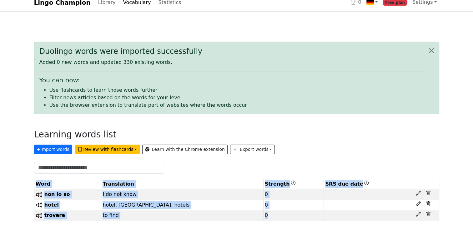
click at [428, 214] on icon at bounding box center [428, 214] width 2 height 2
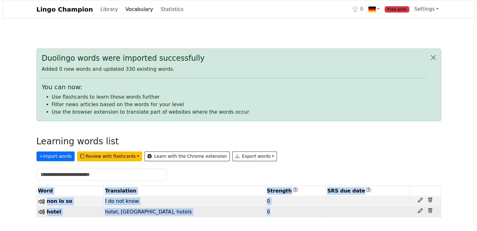
scroll to position [0, 0]
click at [428, 213] on td at bounding box center [425, 211] width 31 height 11
click at [431, 211] on icon at bounding box center [430, 210] width 5 height 5
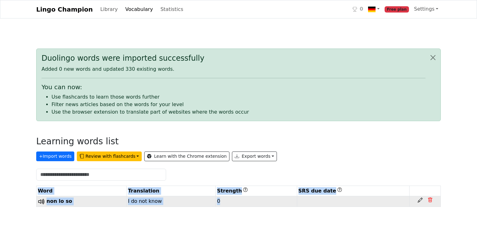
click at [430, 200] on icon at bounding box center [430, 199] width 5 height 5
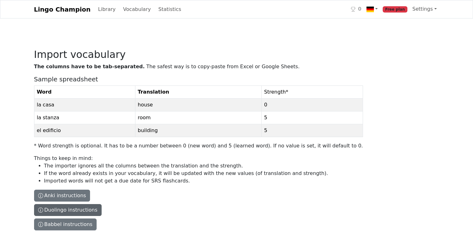
click at [90, 208] on button "Duolingo instructions" at bounding box center [67, 210] width 67 height 12
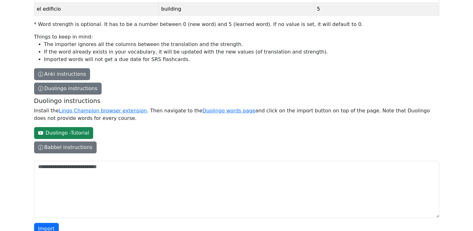
scroll to position [125, 0]
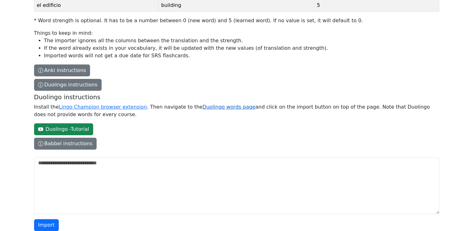
click at [221, 107] on link "Duolingo words page" at bounding box center [228, 107] width 53 height 6
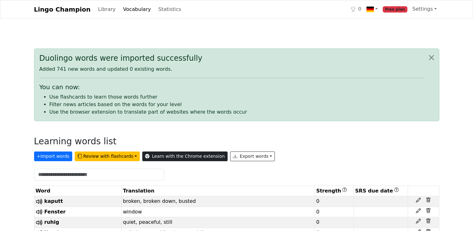
click at [188, 155] on link "Learn with the Chrome extension" at bounding box center [184, 156] width 85 height 10
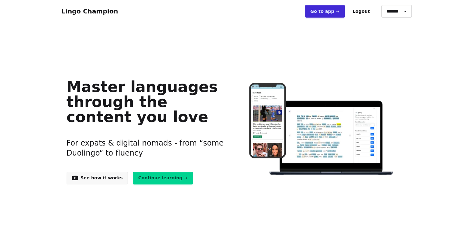
click at [326, 12] on link "Go to app ➝" at bounding box center [325, 11] width 40 height 12
click at [141, 176] on link "Continue learning →" at bounding box center [163, 177] width 60 height 12
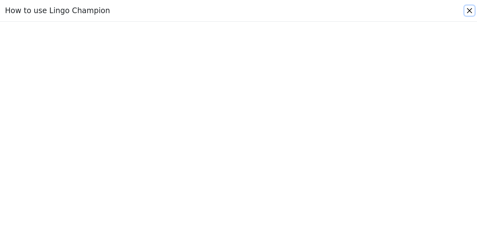
click at [469, 10] on button "Close" at bounding box center [470, 11] width 10 height 10
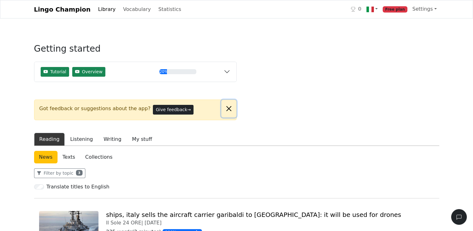
click at [230, 107] on button "Close alert" at bounding box center [228, 108] width 15 height 17
click at [230, 132] on ul "Reading Listening Writing My stuff" at bounding box center [236, 138] width 405 height 13
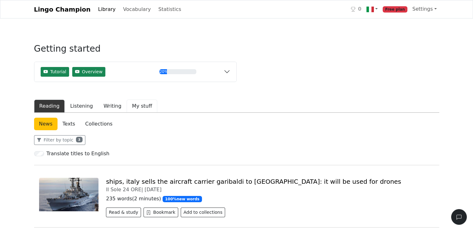
click at [137, 107] on button "My stuff" at bounding box center [142, 105] width 31 height 13
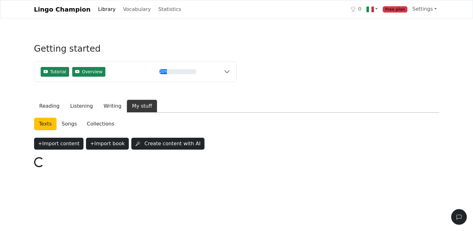
click at [137, 107] on button "My stuff" at bounding box center [142, 105] width 31 height 13
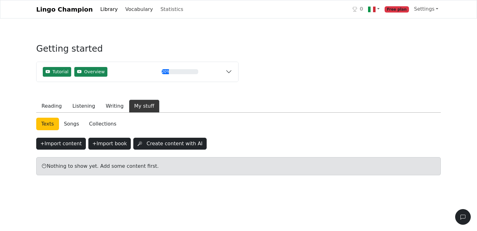
click at [129, 11] on link "Vocabulary" at bounding box center [139, 9] width 33 height 12
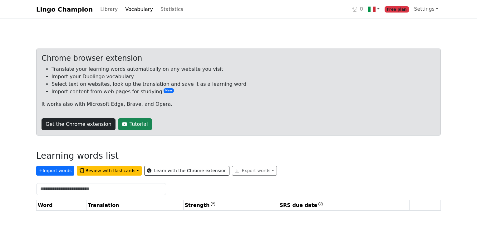
click at [129, 11] on link "Vocabulary" at bounding box center [139, 9] width 33 height 12
click at [63, 171] on button "+ Import words" at bounding box center [55, 171] width 38 height 10
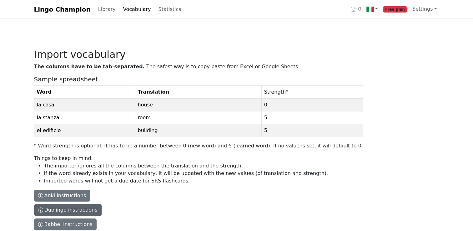
click at [83, 208] on button "Duolingo instructions" at bounding box center [67, 210] width 67 height 12
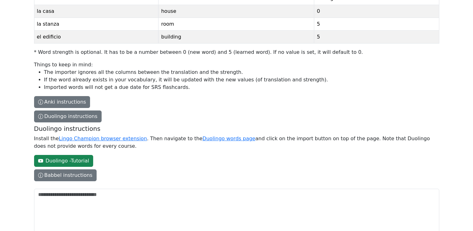
scroll to position [94, 0]
click at [220, 137] on link "Duolingo words page" at bounding box center [228, 138] width 53 height 6
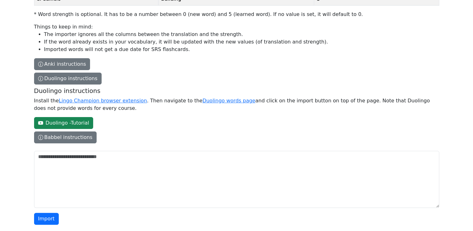
scroll to position [134, 0]
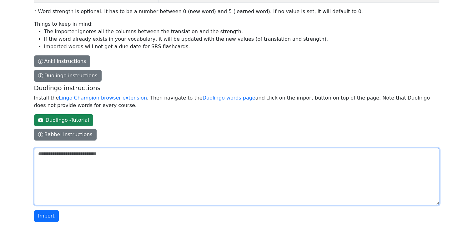
click at [67, 161] on textarea "The columns have to be tab-separated. The safest way is to copy-paste from Exce…" at bounding box center [236, 176] width 405 height 57
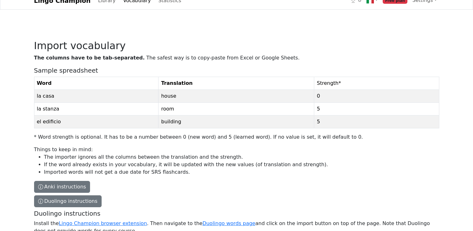
scroll to position [0, 0]
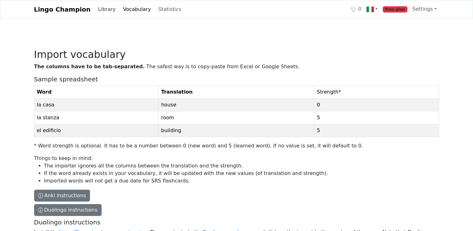
click at [102, 9] on link "Library" at bounding box center [107, 9] width 22 height 12
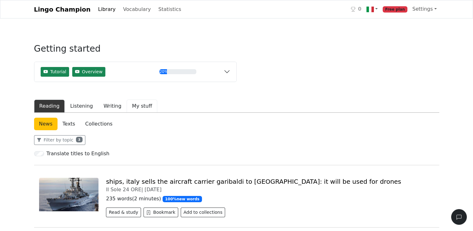
click at [136, 105] on button "My stuff" at bounding box center [142, 105] width 31 height 13
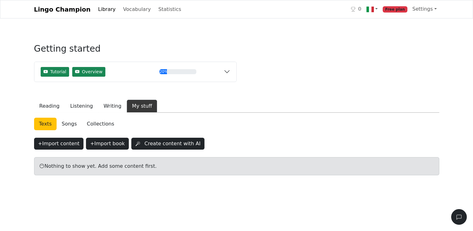
click at [136, 105] on button "My stuff" at bounding box center [142, 105] width 31 height 13
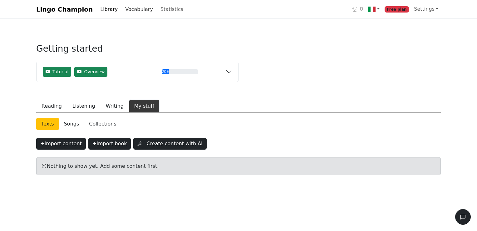
click at [130, 7] on link "Vocabulary" at bounding box center [139, 9] width 33 height 12
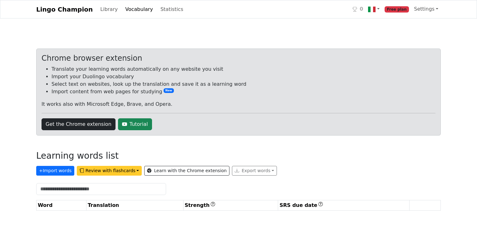
click at [115, 173] on button "Review with flashcards" at bounding box center [109, 171] width 65 height 10
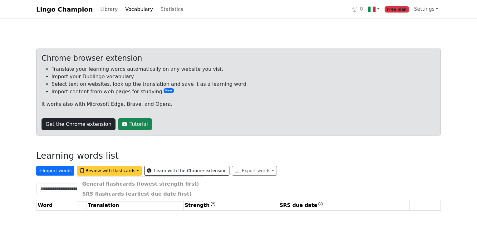
click at [116, 170] on button "Review with flashcards" at bounding box center [109, 171] width 65 height 10
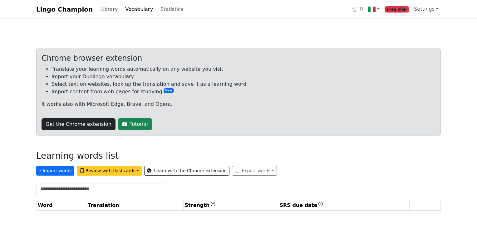
click at [116, 170] on button "Review with flashcards" at bounding box center [109, 171] width 65 height 10
click at [59, 168] on button "+ Import words" at bounding box center [55, 171] width 38 height 10
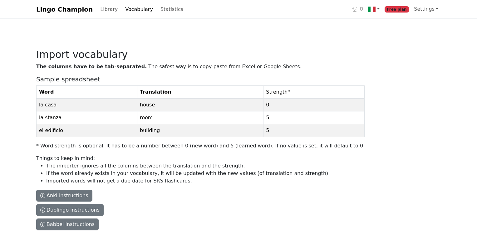
click at [59, 168] on li "The importer ignores all the columns between the translation and the strength." at bounding box center [205, 165] width 319 height 7
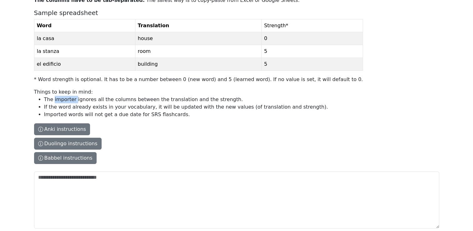
scroll to position [90, 0]
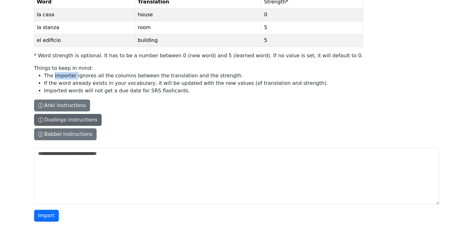
click at [86, 118] on button "Duolingo instructions" at bounding box center [67, 120] width 67 height 12
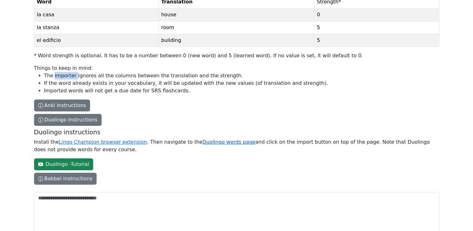
click at [202, 141] on link "Duolingo words page" at bounding box center [228, 142] width 53 height 6
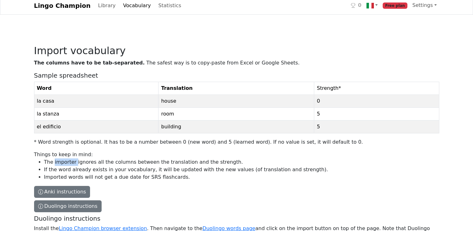
scroll to position [0, 0]
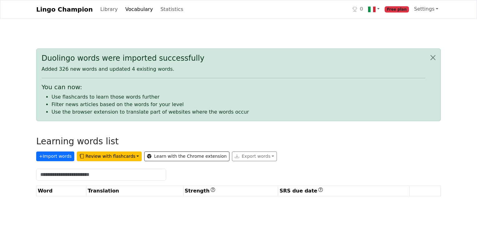
click at [133, 9] on link "Vocabulary" at bounding box center [139, 9] width 33 height 12
click at [116, 155] on button "Review with flashcards" at bounding box center [109, 156] width 65 height 10
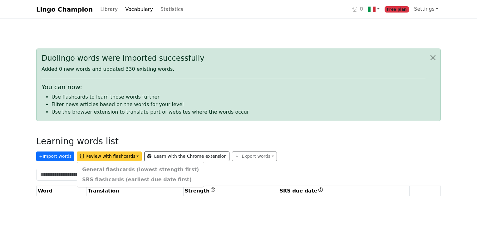
click at [116, 168] on div "General flashcards (lowest strength first) SRS flashcards (earliest due date fi…" at bounding box center [140, 174] width 127 height 26
drag, startPoint x: 116, startPoint y: 168, endPoint x: 120, endPoint y: 133, distance: 35.2
click at [120, 133] on div "Duolingo words were imported successfully Added 0 new words and updated 330 exi…" at bounding box center [238, 124] width 405 height 152
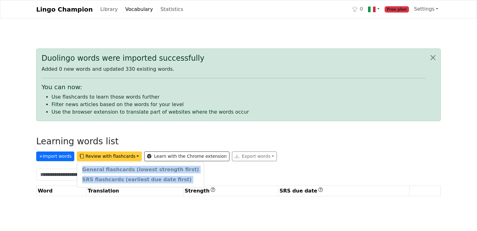
click at [120, 133] on div "Duolingo words were imported successfully Added 0 new words and updated 330 exi…" at bounding box center [238, 124] width 405 height 152
